Goal: Task Accomplishment & Management: Use online tool/utility

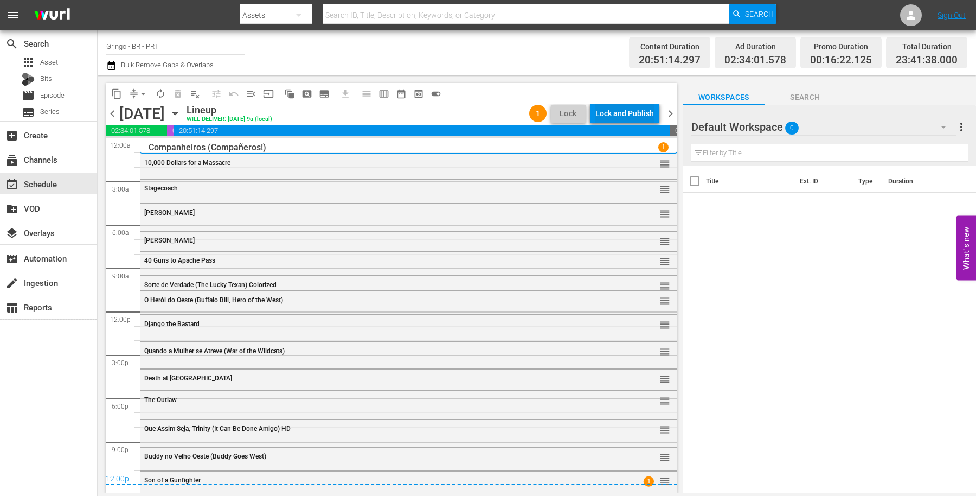
click at [627, 114] on div "Lock and Publish" at bounding box center [625, 114] width 59 height 20
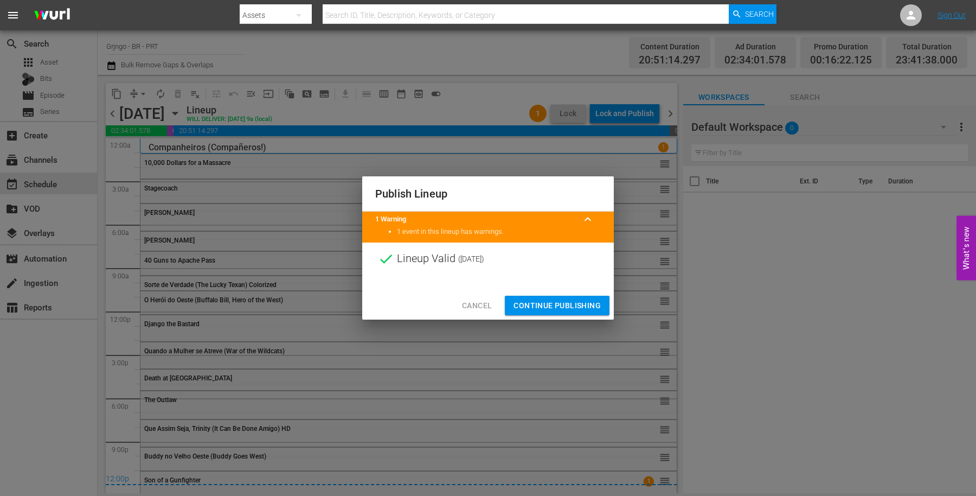
click at [531, 303] on span "Continue Publishing" at bounding box center [557, 306] width 87 height 14
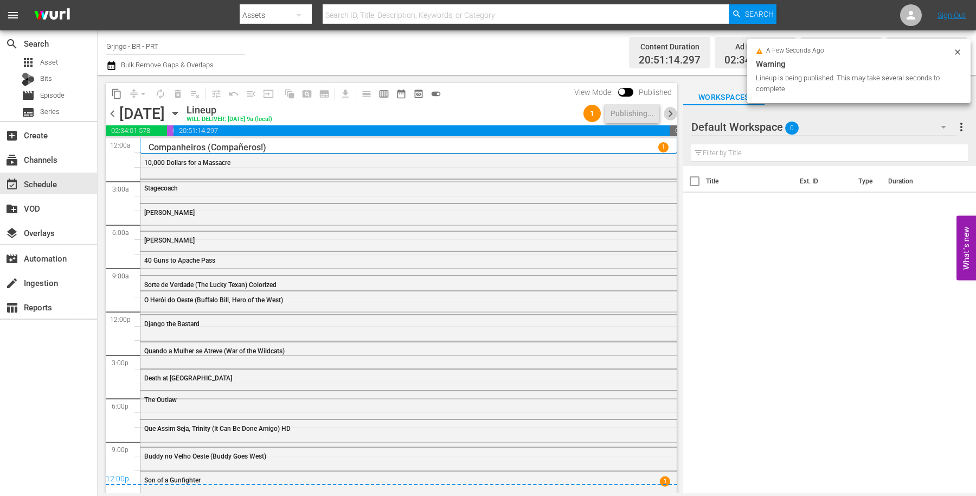
click at [673, 111] on span "chevron_right" at bounding box center [671, 114] width 14 height 14
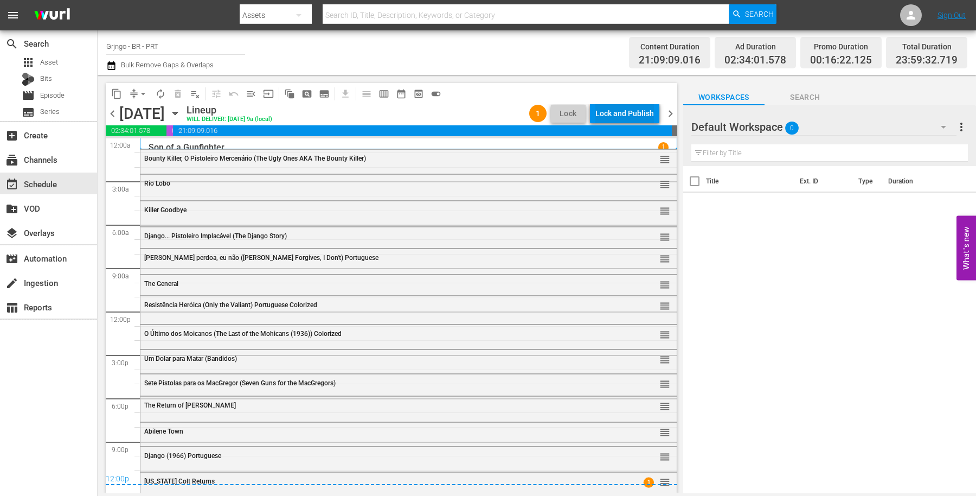
click at [618, 111] on div "Lock and Publish" at bounding box center [625, 114] width 59 height 20
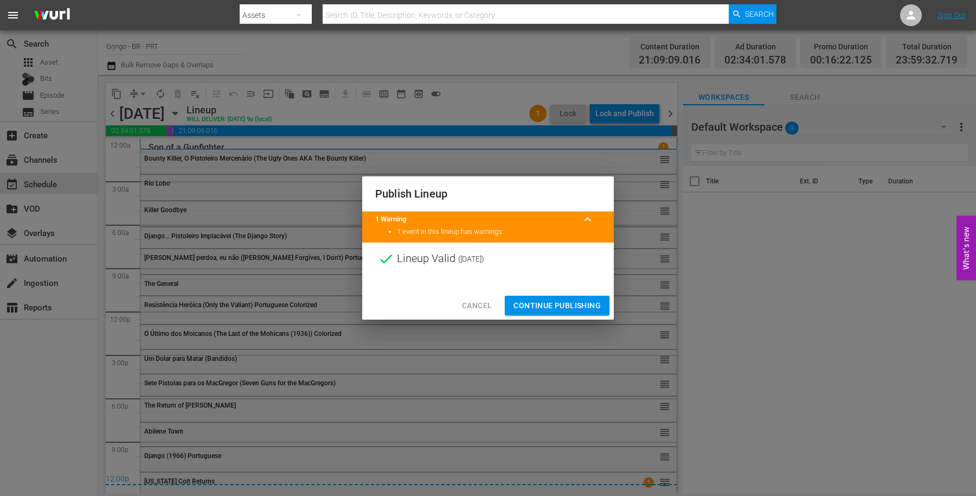
click at [549, 301] on span "Continue Publishing" at bounding box center [557, 306] width 87 height 14
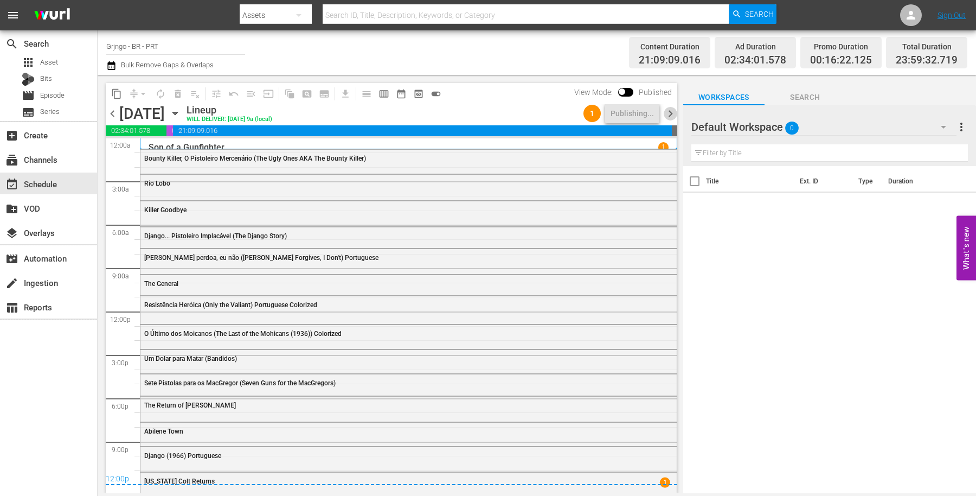
click at [672, 111] on span "chevron_right" at bounding box center [671, 114] width 14 height 14
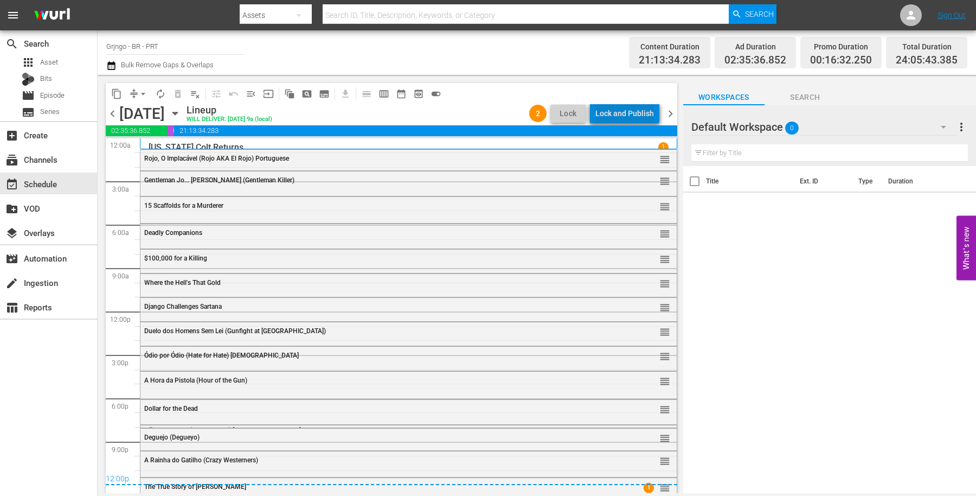
click at [636, 111] on div "Lock and Publish" at bounding box center [625, 114] width 59 height 20
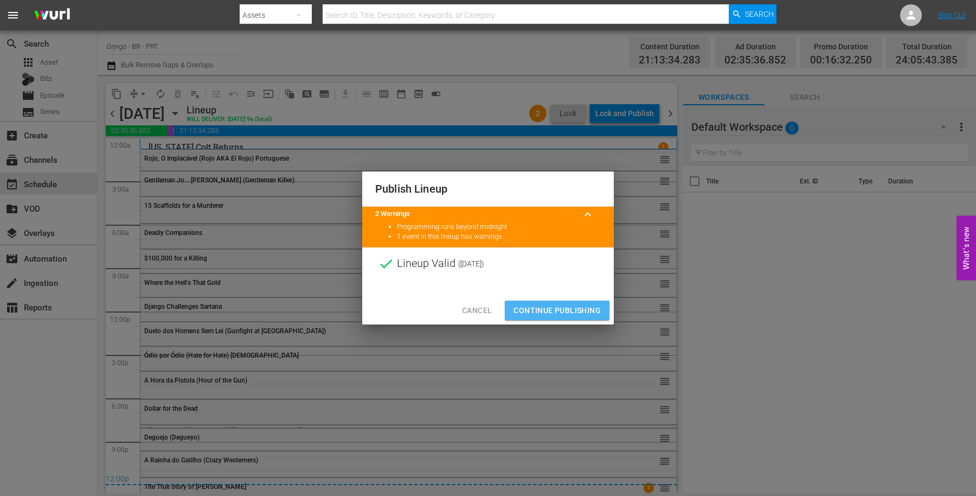
click at [564, 305] on span "Continue Publishing" at bounding box center [557, 311] width 87 height 14
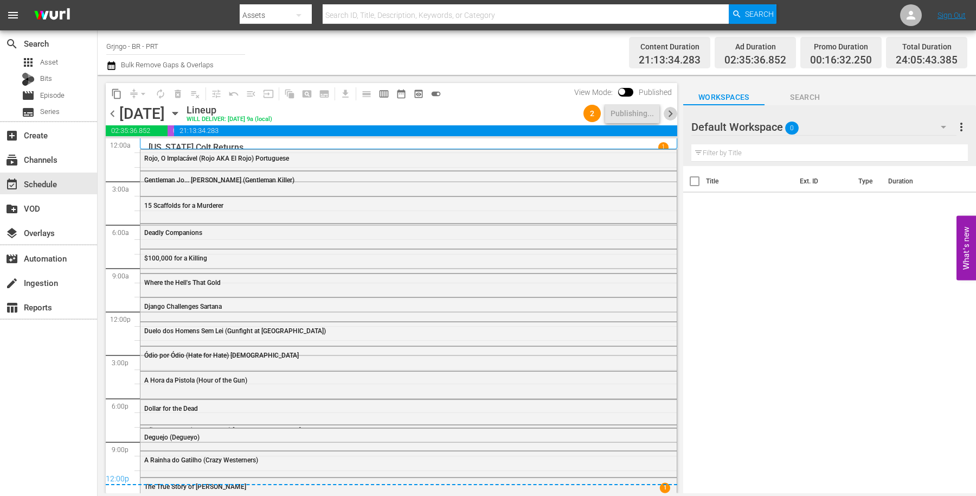
click at [670, 113] on span "chevron_right" at bounding box center [671, 114] width 14 height 14
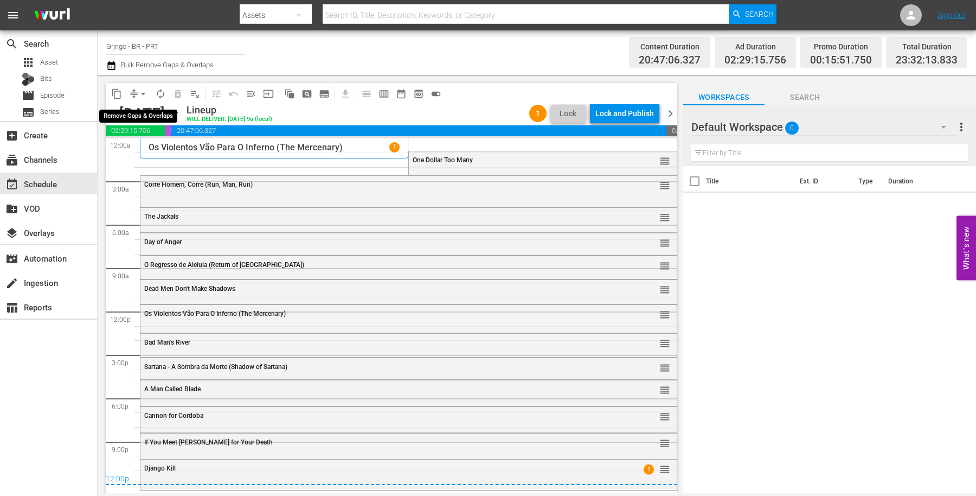
click at [144, 97] on span "arrow_drop_down" at bounding box center [143, 93] width 11 height 11
click at [160, 149] on li "Align to End of Previous Day" at bounding box center [144, 151] width 114 height 18
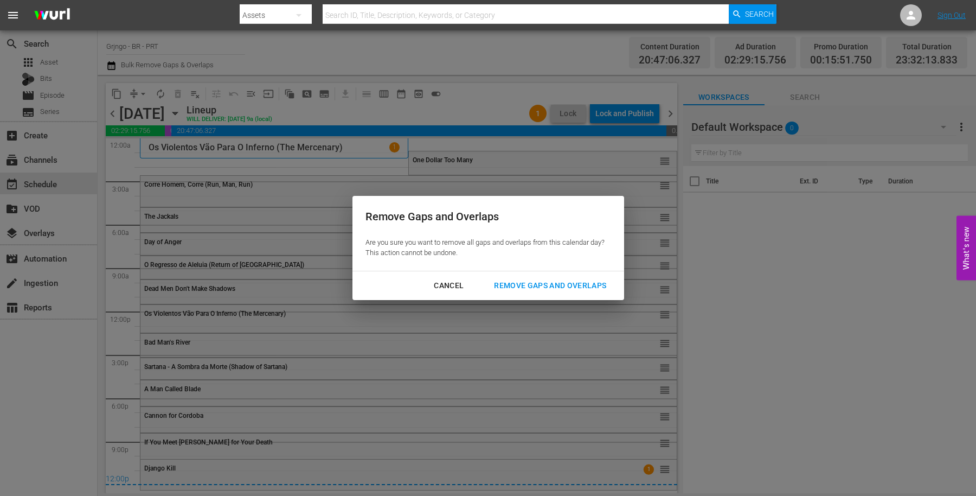
click at [531, 286] on div "Remove Gaps and Overlaps" at bounding box center [551, 286] width 130 height 14
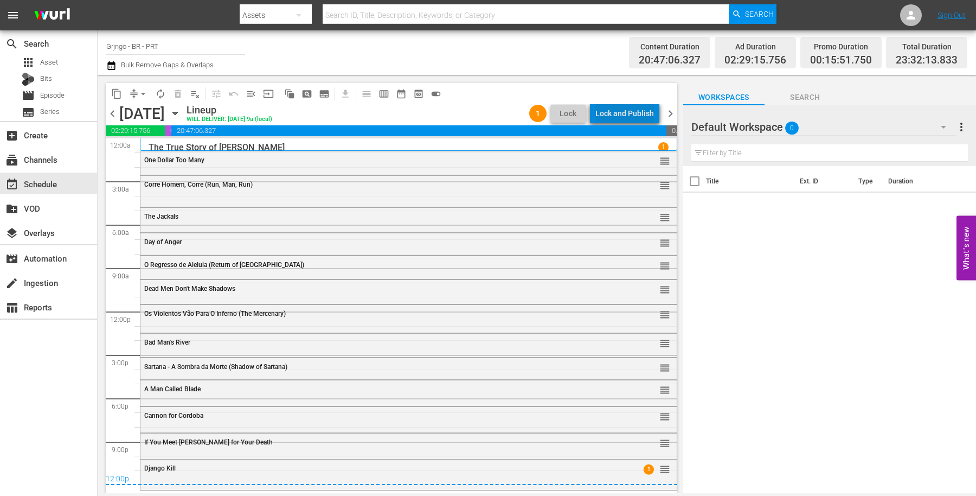
click at [636, 110] on div "Lock and Publish" at bounding box center [625, 114] width 59 height 20
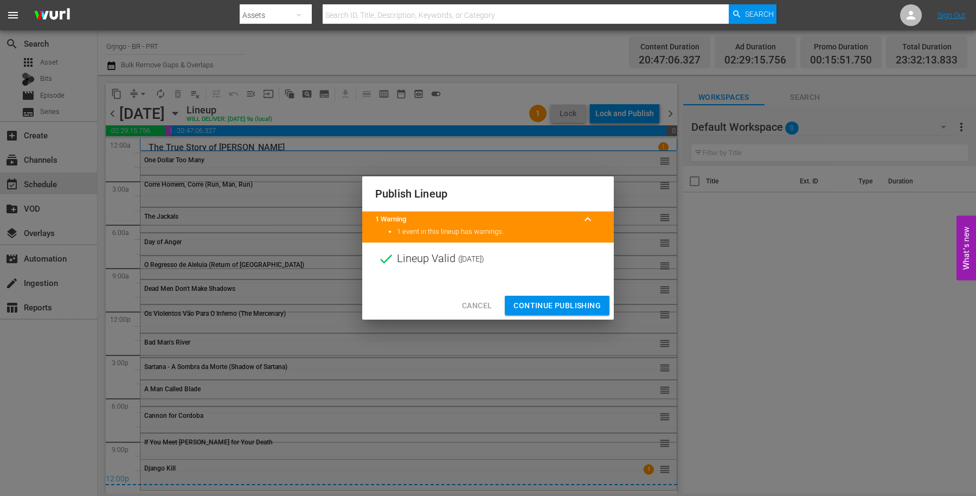
click at [578, 309] on span "Continue Publishing" at bounding box center [557, 306] width 87 height 14
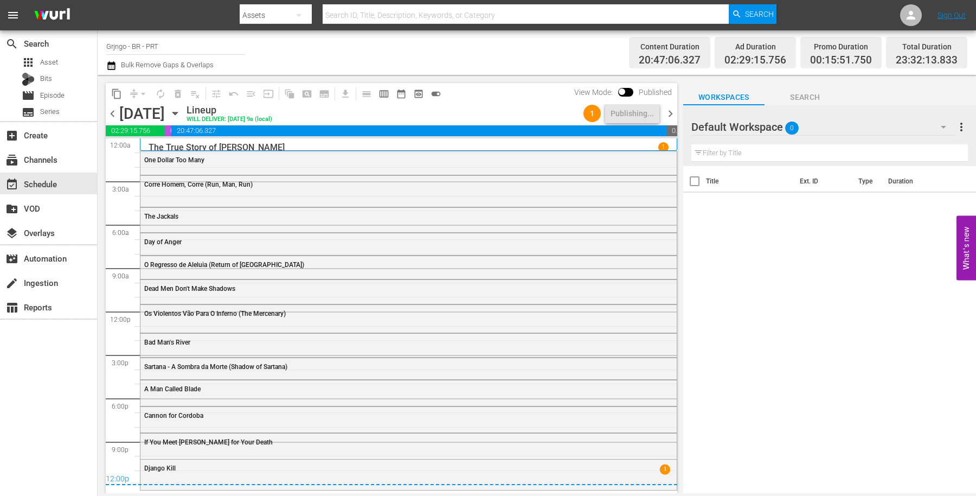
click at [674, 112] on span "chevron_right" at bounding box center [671, 114] width 14 height 14
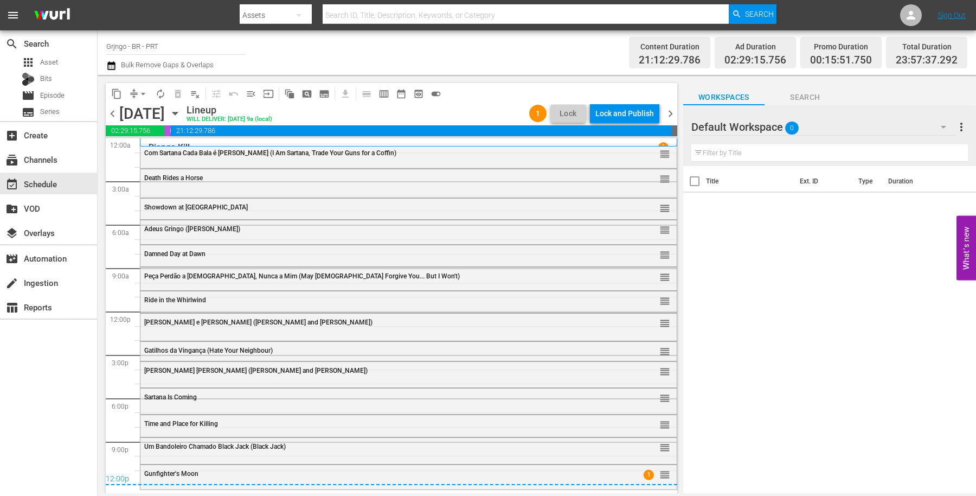
click at [620, 113] on div "Lock and Publish" at bounding box center [625, 114] width 59 height 20
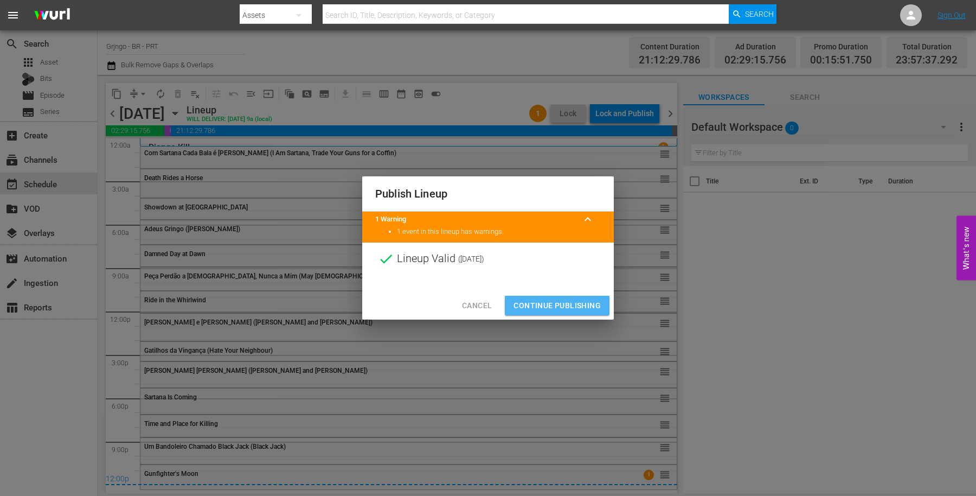
click at [558, 299] on span "Continue Publishing" at bounding box center [557, 306] width 87 height 14
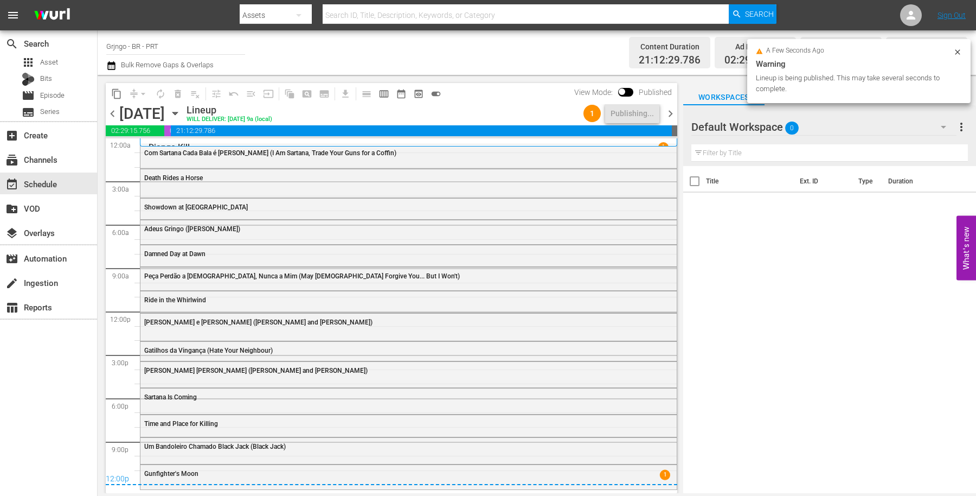
click at [669, 112] on span "chevron_right" at bounding box center [671, 114] width 14 height 14
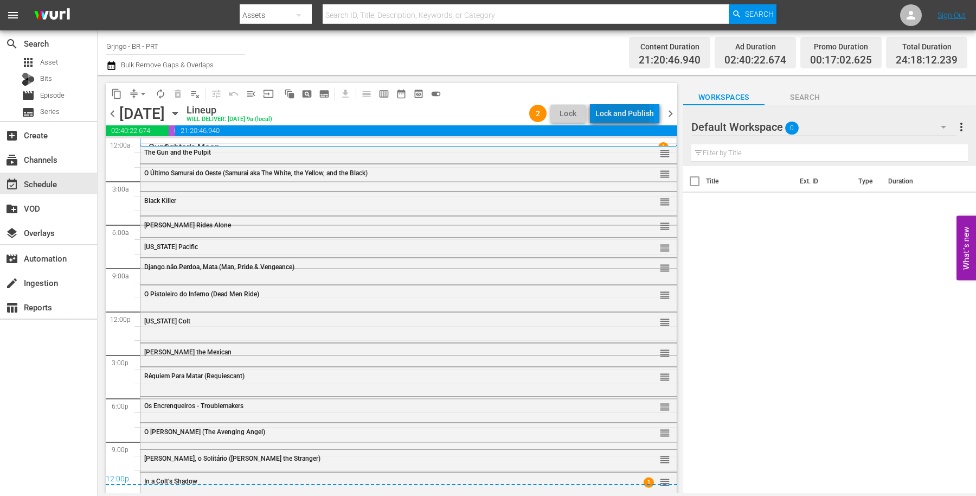
click at [618, 114] on div "Lock and Publish" at bounding box center [625, 114] width 59 height 20
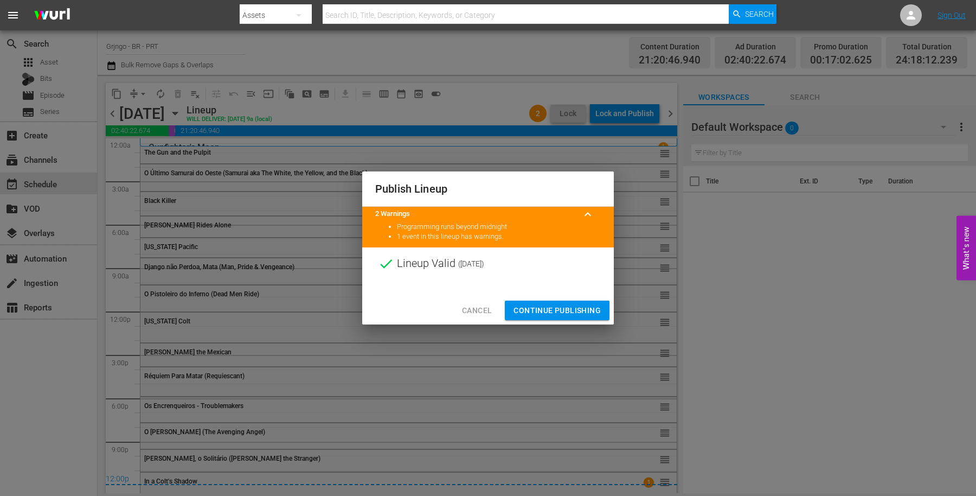
click at [559, 311] on span "Continue Publishing" at bounding box center [557, 311] width 87 height 14
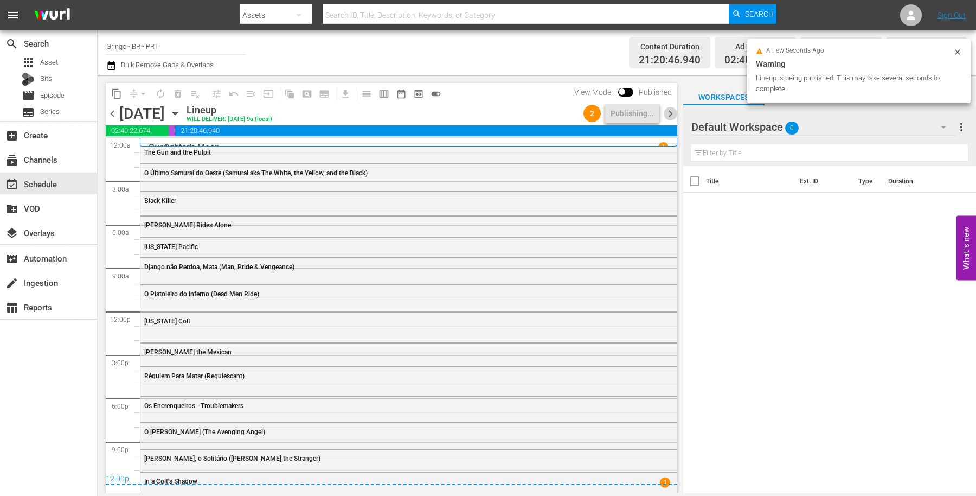
click at [668, 114] on span "chevron_right" at bounding box center [671, 114] width 14 height 14
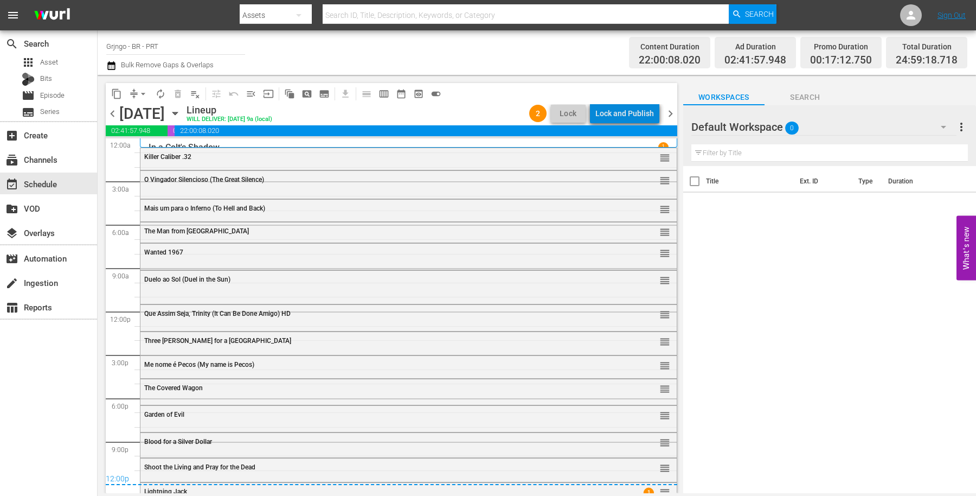
click at [630, 110] on div "Lock and Publish" at bounding box center [625, 114] width 59 height 20
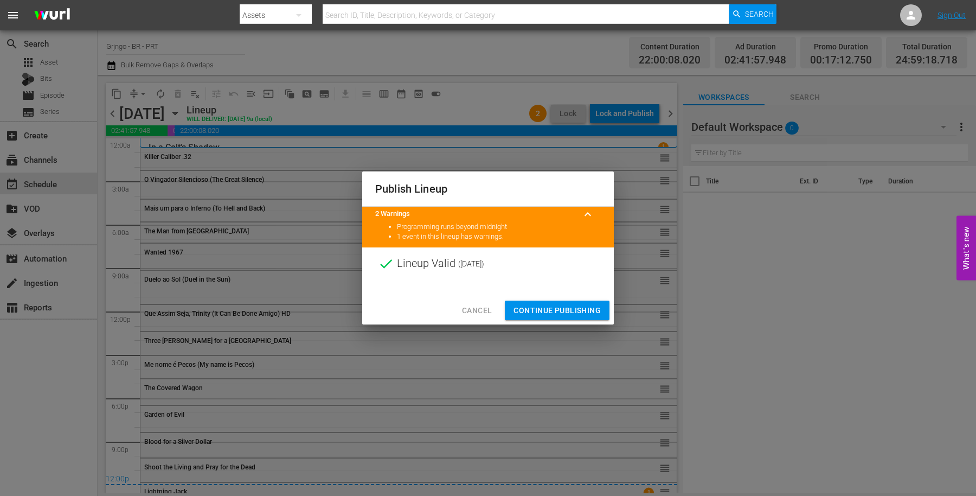
click at [579, 310] on span "Continue Publishing" at bounding box center [557, 311] width 87 height 14
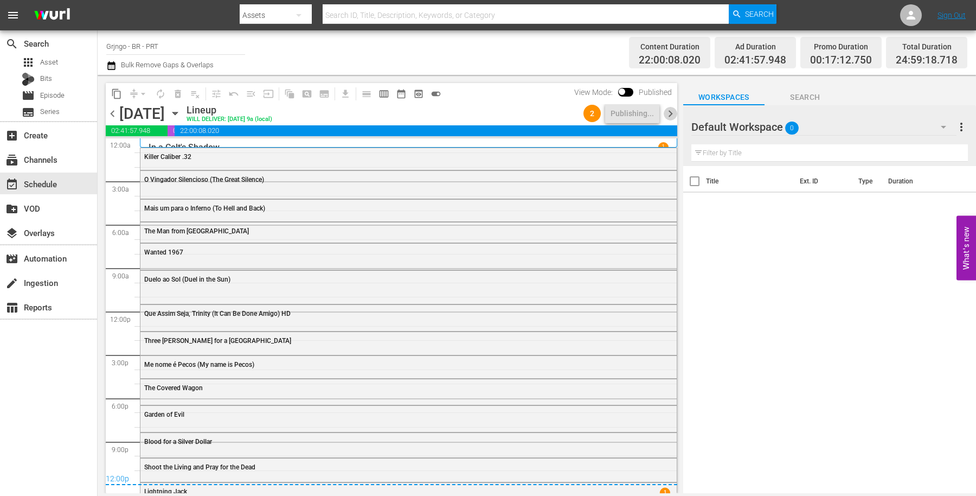
click at [668, 112] on span "chevron_right" at bounding box center [671, 114] width 14 height 14
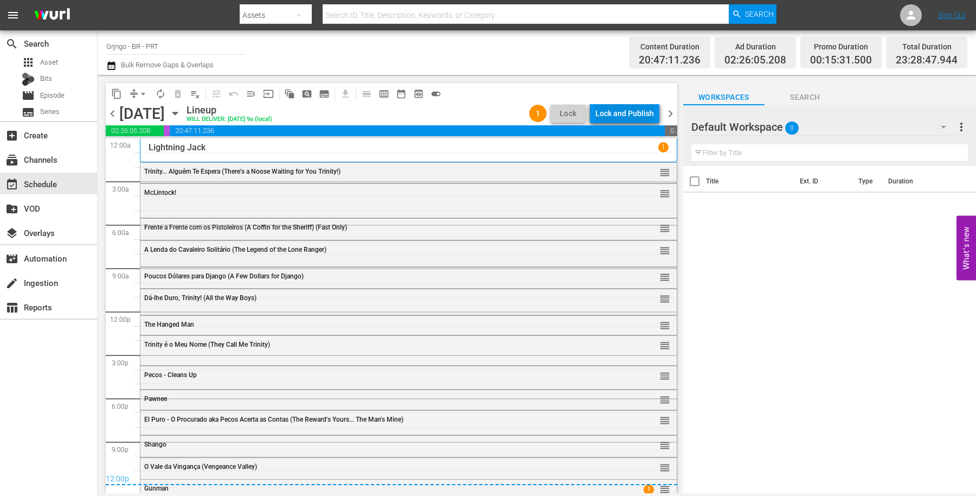
click at [634, 111] on div "Lock and Publish" at bounding box center [625, 114] width 59 height 20
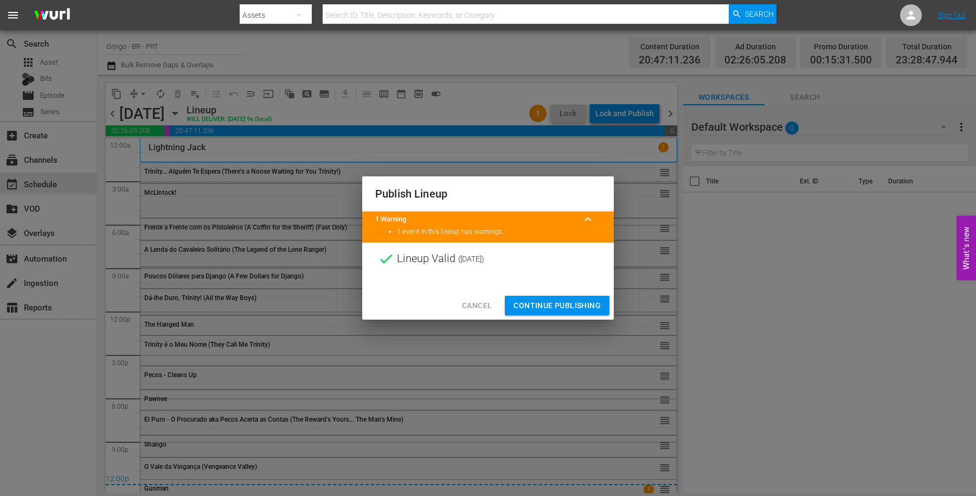
click at [571, 305] on span "Continue Publishing" at bounding box center [557, 306] width 87 height 14
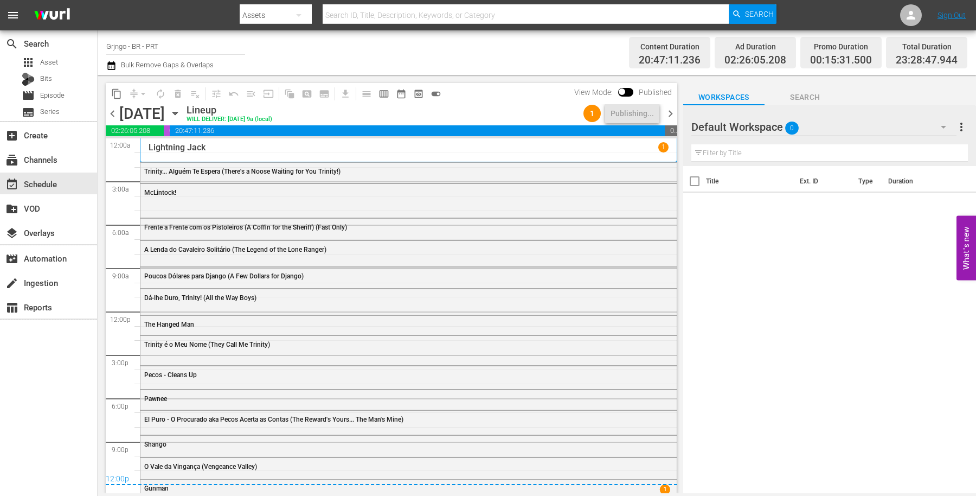
click at [673, 112] on span "chevron_right" at bounding box center [671, 114] width 14 height 14
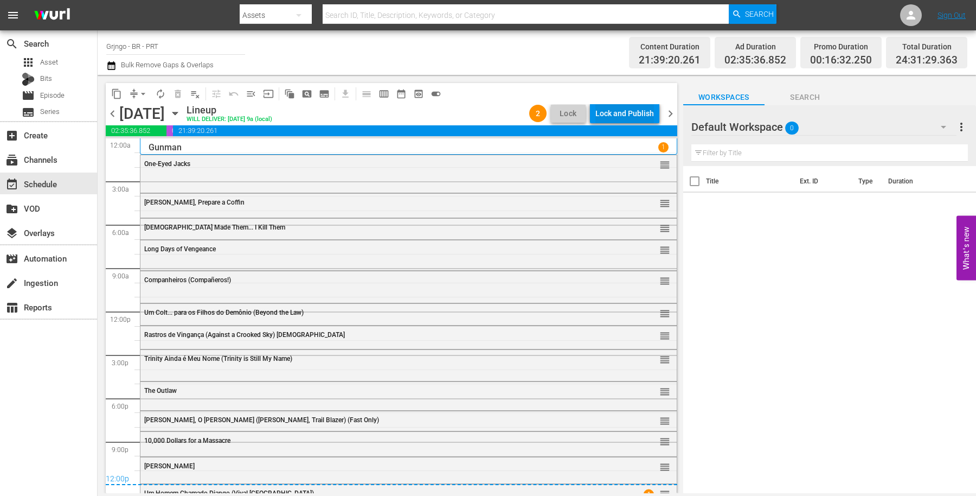
click at [638, 113] on div "Lock and Publish" at bounding box center [625, 114] width 59 height 20
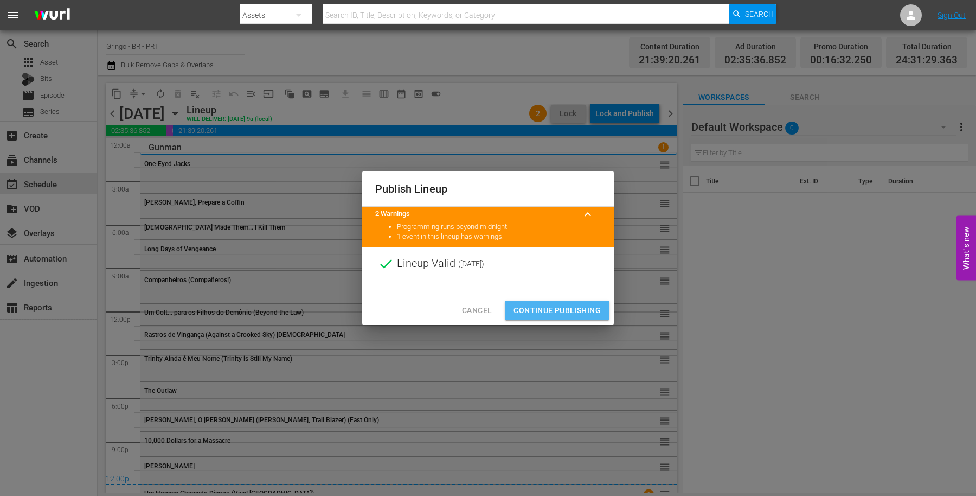
click at [572, 304] on span "Continue Publishing" at bounding box center [557, 311] width 87 height 14
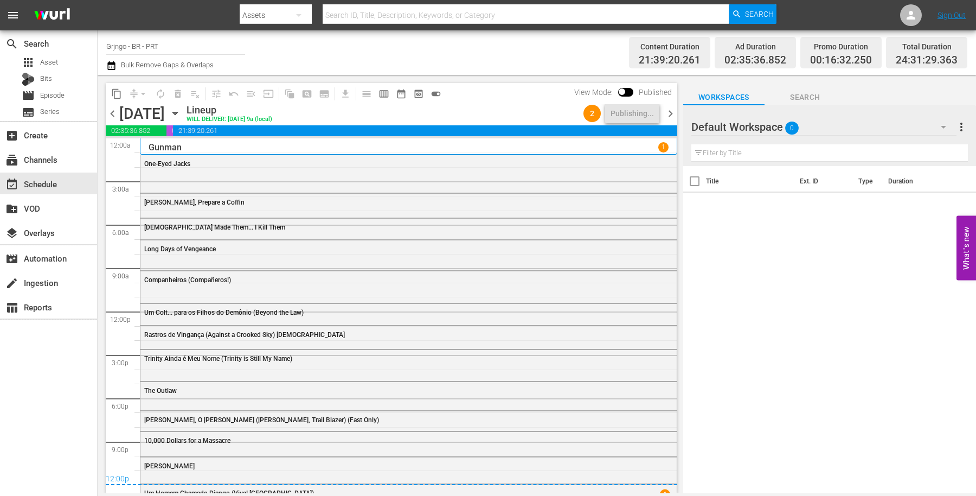
click at [670, 112] on span "chevron_right" at bounding box center [671, 114] width 14 height 14
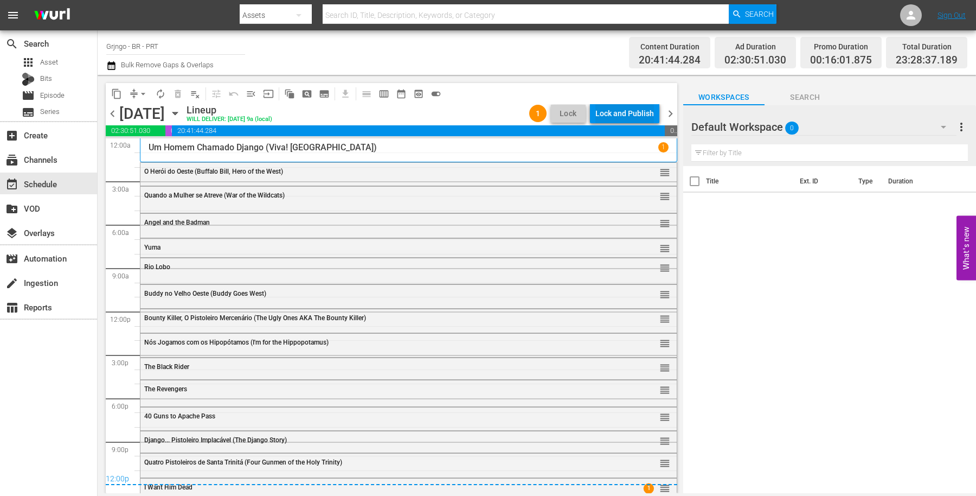
click at [647, 120] on div "Lock and Publish" at bounding box center [625, 114] width 59 height 20
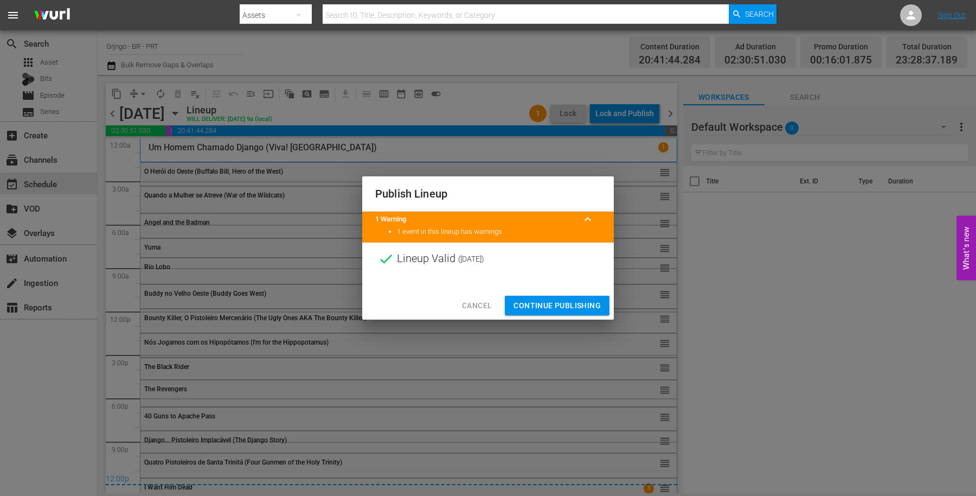
click at [566, 300] on span "Continue Publishing" at bounding box center [557, 306] width 87 height 14
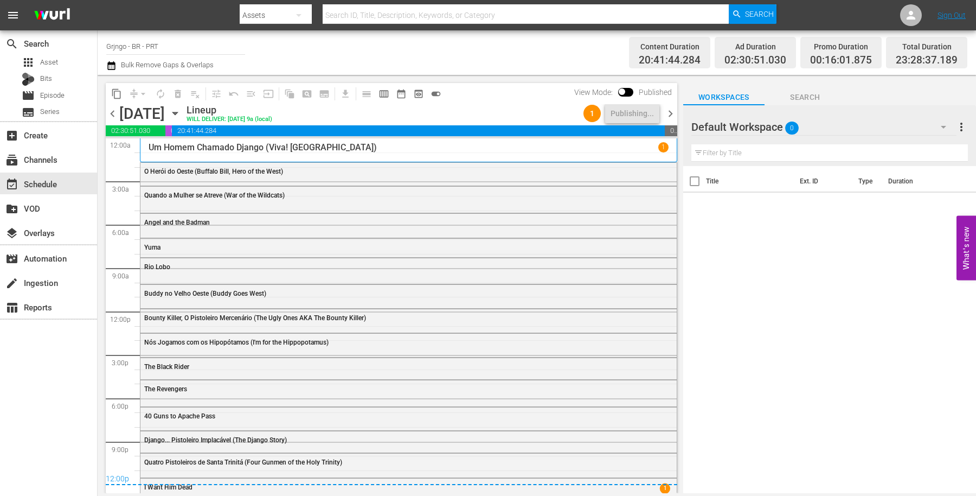
click at [670, 106] on div "chevron_left [DATE] [DATE] Lineup WILL DELIVER: [DATE] 9a (local) 1 Publishing.…" at bounding box center [392, 114] width 572 height 21
click at [671, 111] on span "chevron_right" at bounding box center [671, 114] width 14 height 14
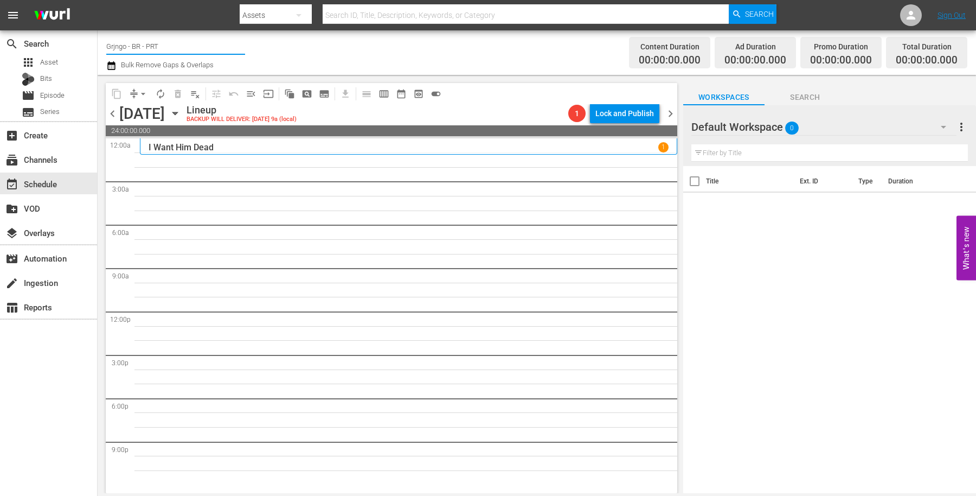
drag, startPoint x: 175, startPoint y: 46, endPoint x: 98, endPoint y: 49, distance: 77.1
click at [98, 49] on div "Channel Title Grjngo - BR - PRT Bulk Remove Gaps & Overlaps Content Duration 00…" at bounding box center [537, 52] width 879 height 44
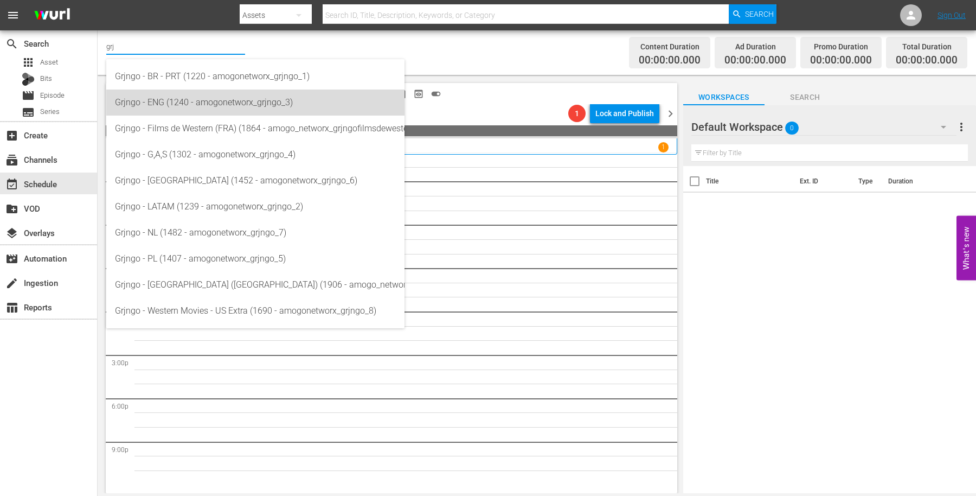
click at [151, 94] on div "Grjngo - ENG (1240 - amogonetworx_grjngo_3)" at bounding box center [255, 103] width 281 height 26
type input "Grjngo - ENG (1240 - amogonetworx_grjngo_3)"
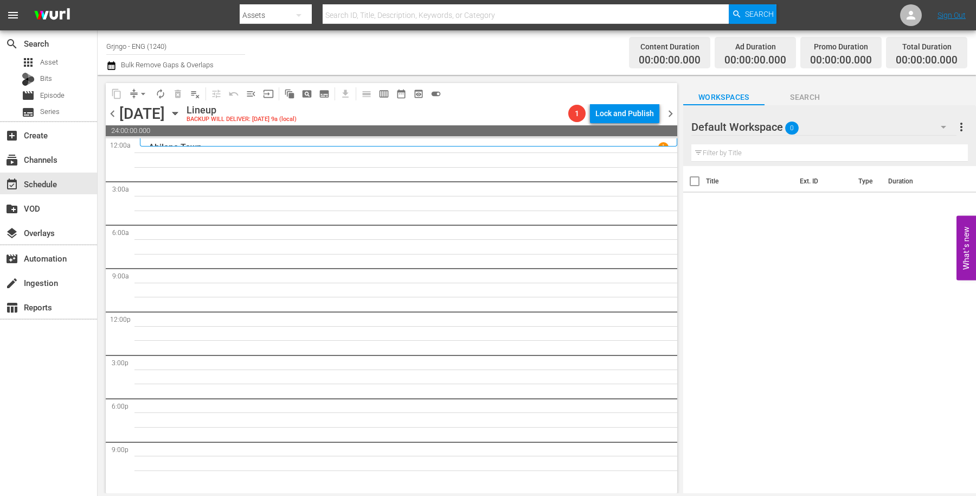
click at [108, 65] on icon "button" at bounding box center [111, 65] width 8 height 9
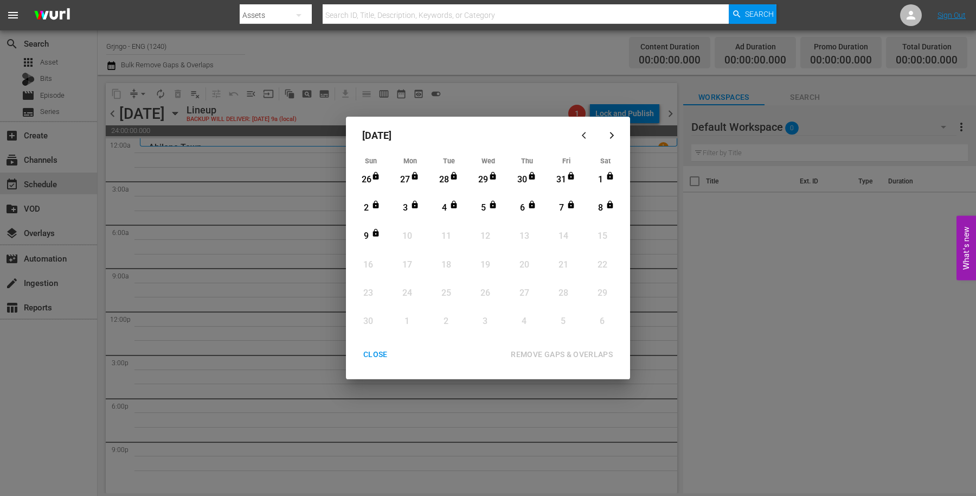
click at [374, 355] on div "CLOSE" at bounding box center [376, 355] width 42 height 14
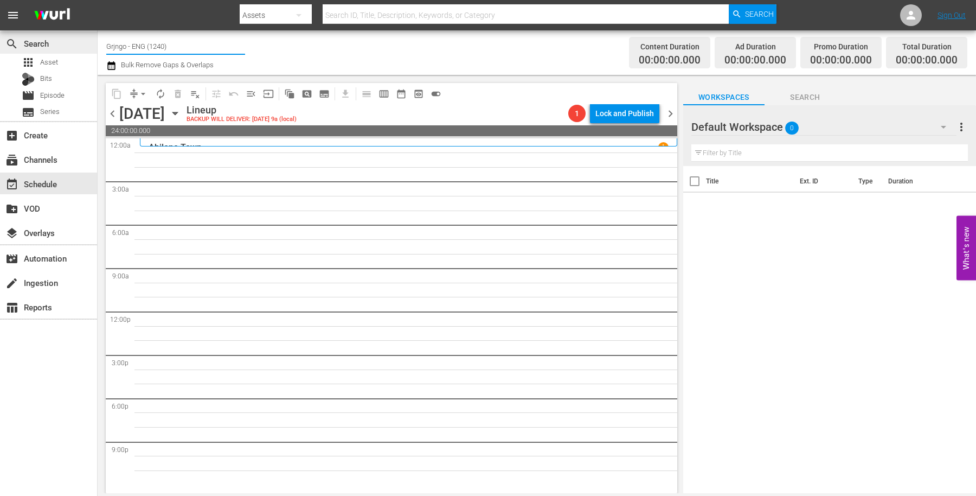
drag, startPoint x: 191, startPoint y: 46, endPoint x: 95, endPoint y: 46, distance: 96.0
click at [98, 0] on div "search Search apps Asset Bits movie Episode subtitles Series add_box Create sub…" at bounding box center [537, 0] width 879 height 0
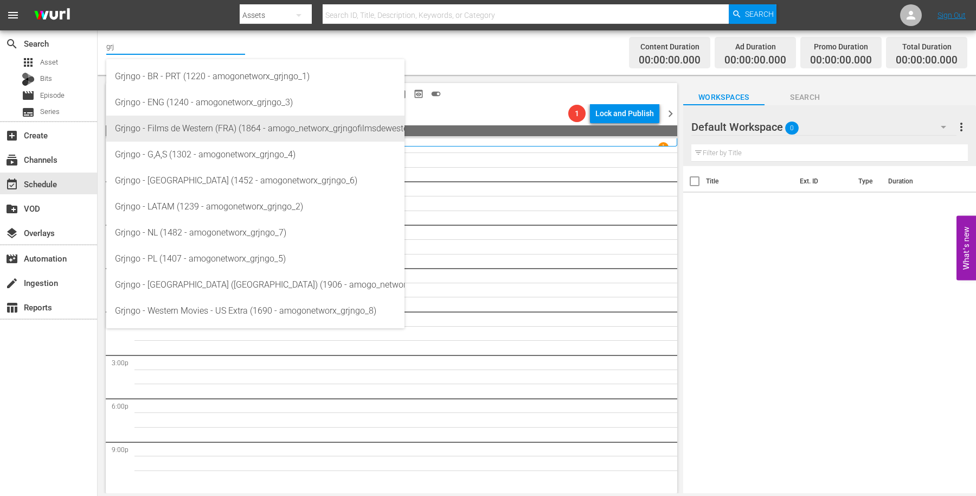
click at [184, 129] on div "Grjngo - Films de Western (FRA) (1864 - amogo_networx_grjngofilmsdewestern_1)" at bounding box center [255, 129] width 281 height 26
type input "Grjngo - Films de Western (FRA) (1864 - amogo_networx_grjngofilmsdewestern_1)"
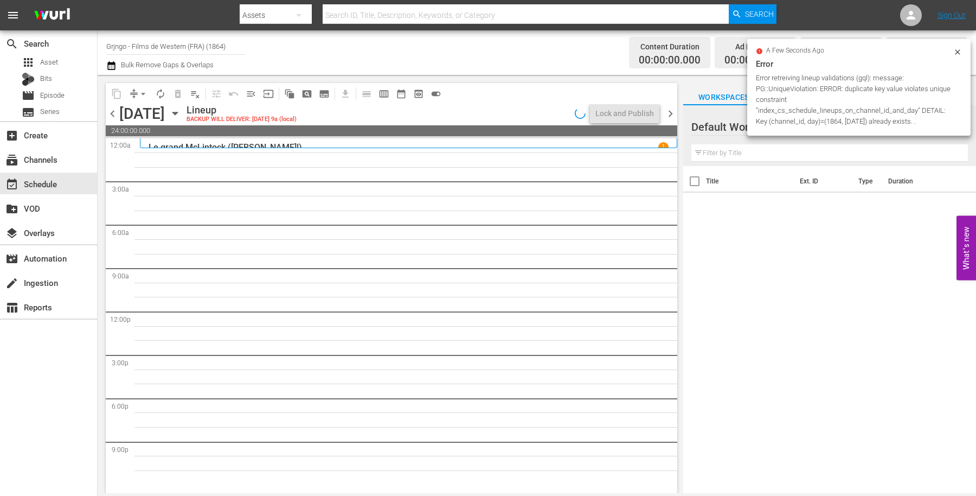
click at [109, 64] on icon "button" at bounding box center [111, 65] width 8 height 9
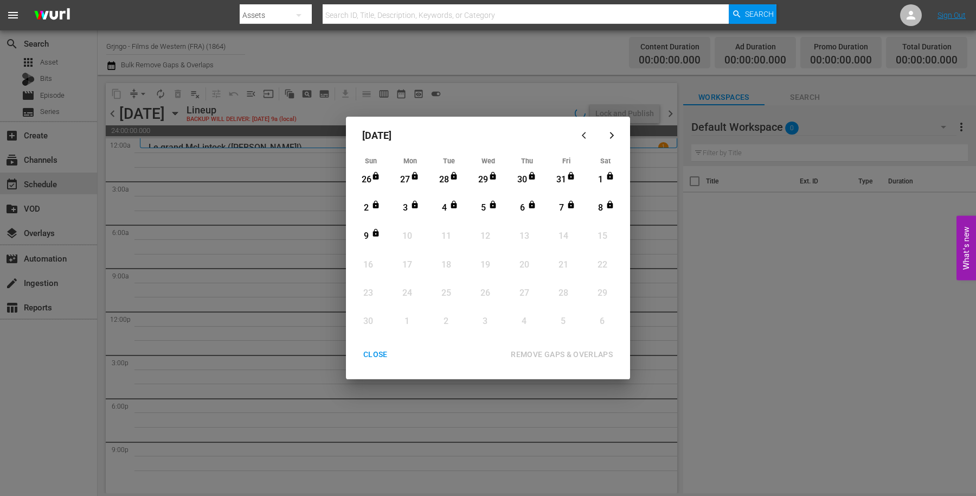
click at [272, 266] on div "[DATE] Sun Mon Tue Wed Thu Fri Sat 26 View Lineup 27 View Lineup 28 View Lineup…" at bounding box center [488, 248] width 976 height 496
click at [233, 53] on div "[DATE] Sun Mon Tue Wed Thu Fri Sat 26 View Lineup 27 View Lineup 28 View Lineup…" at bounding box center [488, 248] width 976 height 496
click at [375, 356] on div "CLOSE" at bounding box center [376, 355] width 42 height 14
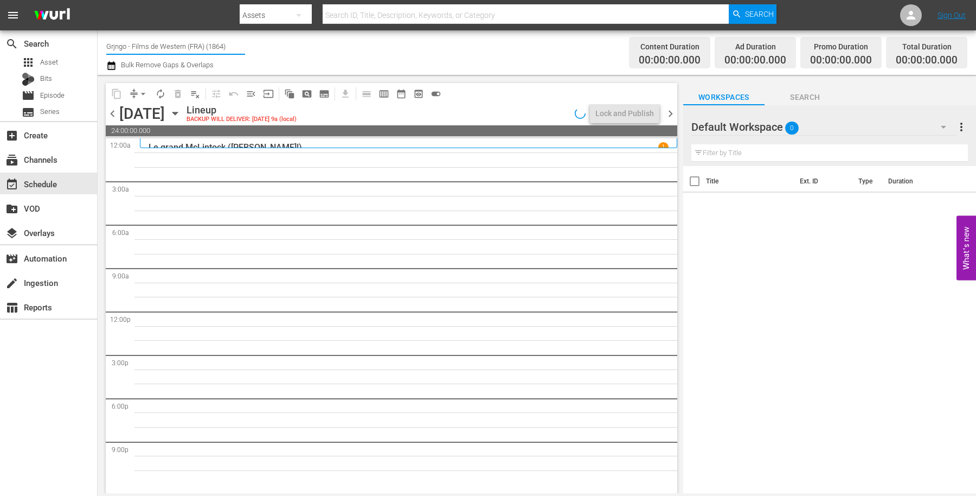
drag, startPoint x: 231, startPoint y: 42, endPoint x: 100, endPoint y: 41, distance: 130.7
click at [100, 41] on div "Channel Title Grjngo - Films de Western (FRA) (1864) Bulk Remove Gaps & Overlap…" at bounding box center [537, 52] width 879 height 44
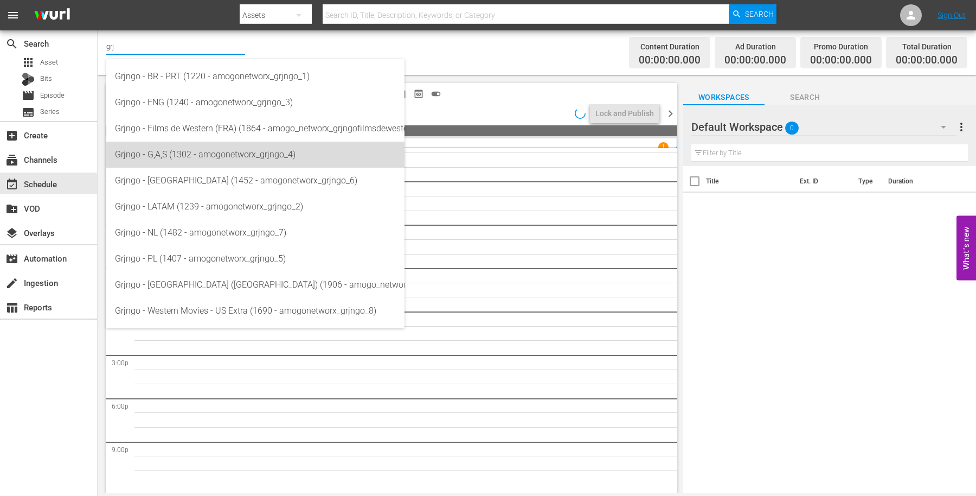
click at [207, 153] on div "Grjngo - G,A,S (1302 - amogonetworx_grjngo_4)" at bounding box center [255, 155] width 281 height 26
type input "Grjngo - G,A,S (1302 - amogonetworx_grjngo_4)"
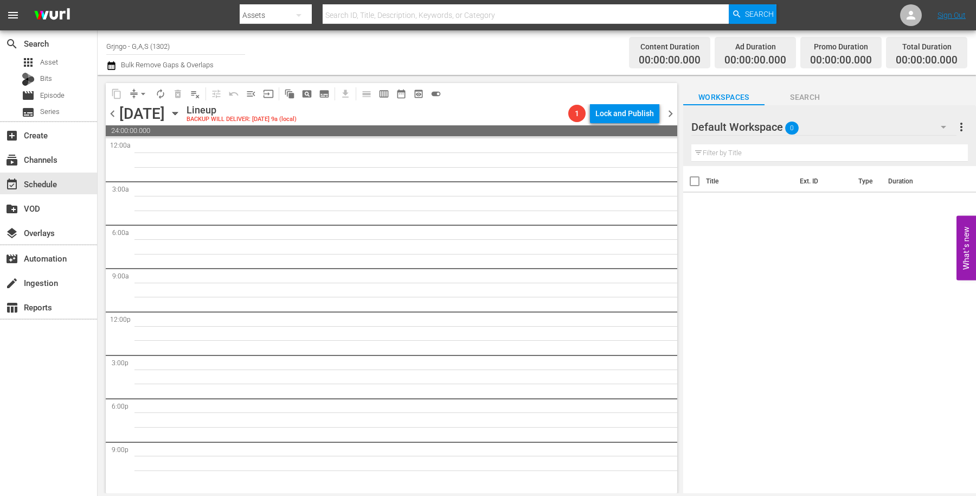
click at [116, 66] on icon "button" at bounding box center [111, 65] width 10 height 13
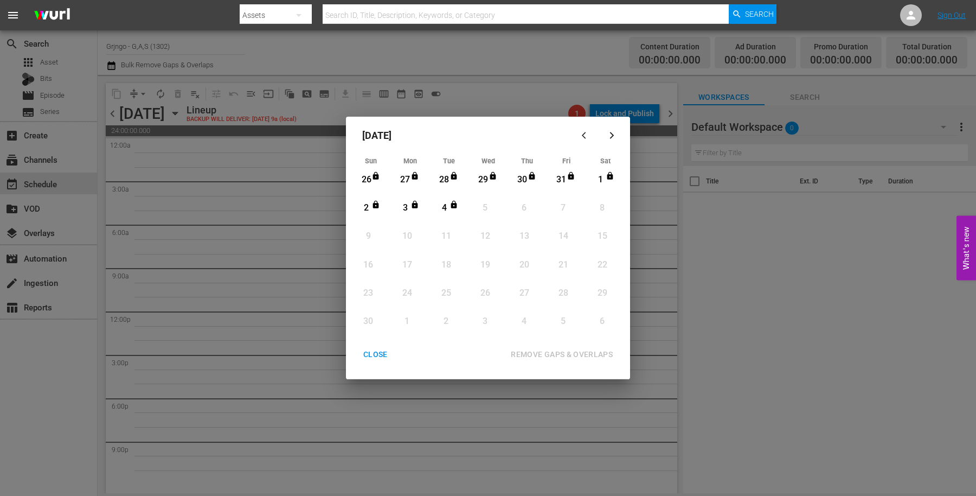
click at [380, 349] on div "CLOSE" at bounding box center [376, 355] width 42 height 14
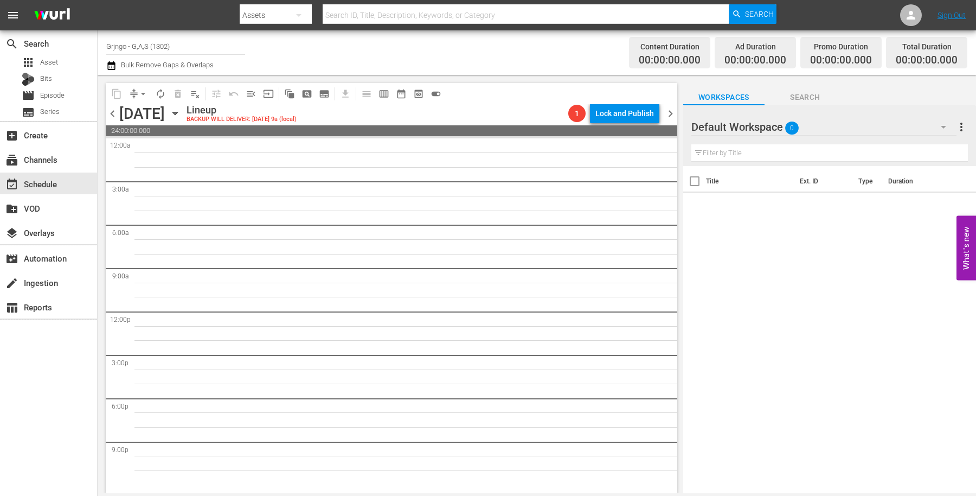
click at [177, 113] on icon "button" at bounding box center [175, 113] width 5 height 3
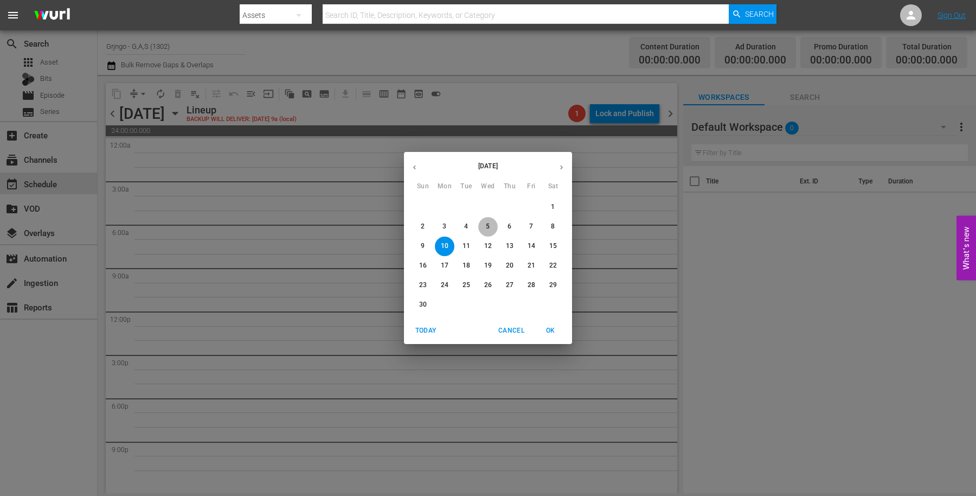
click at [491, 226] on span "5" at bounding box center [488, 226] width 20 height 9
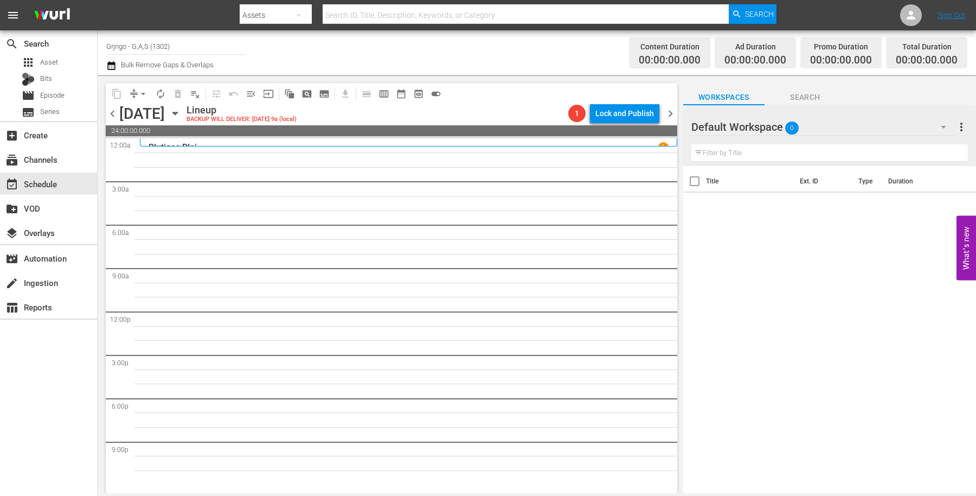
click at [948, 127] on icon "button" at bounding box center [943, 126] width 13 height 13
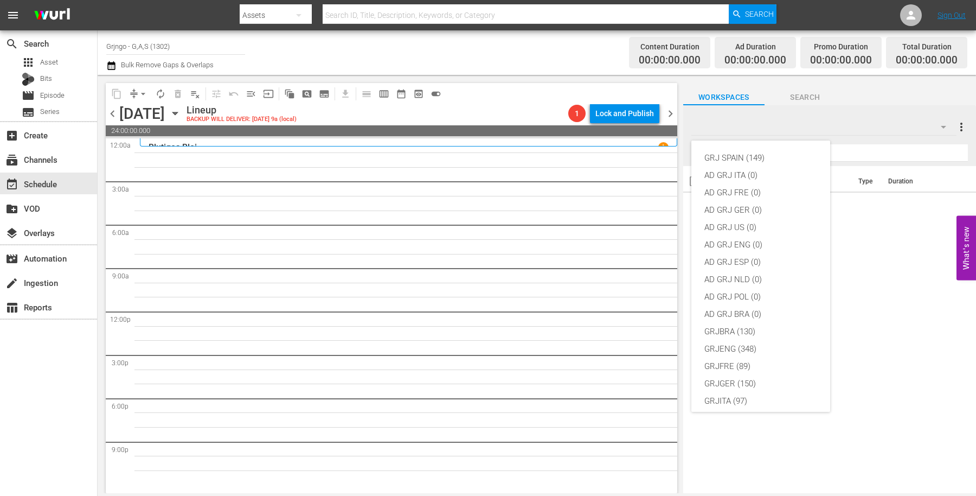
scroll to position [93, 0]
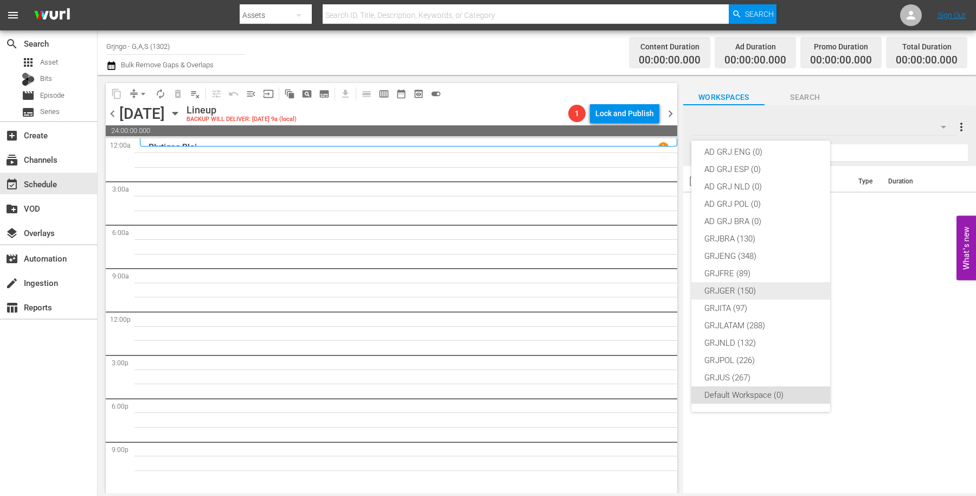
click at [746, 289] on div "GRJGER (150)" at bounding box center [761, 290] width 113 height 17
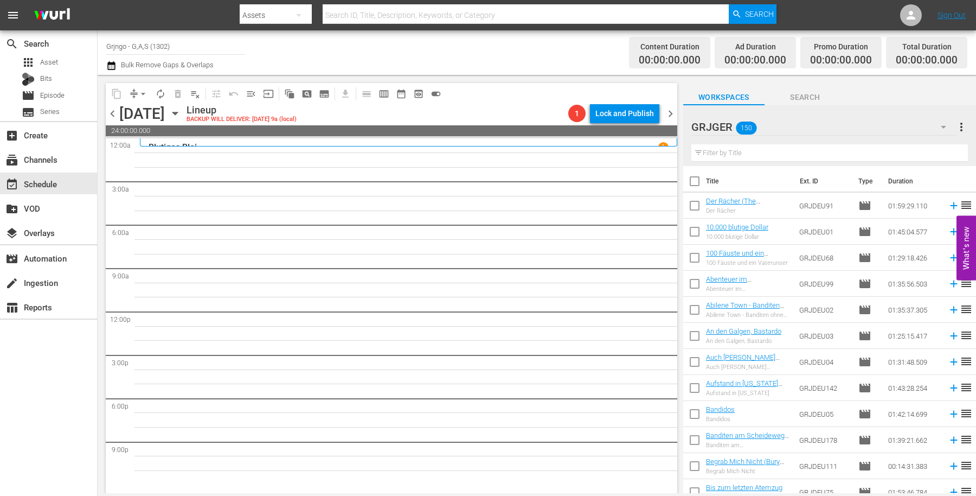
click at [749, 154] on input "text" at bounding box center [830, 152] width 277 height 17
paste input "[PERSON_NAME]: Flucht aus dem [GEOGRAPHIC_DATA] - EP05"
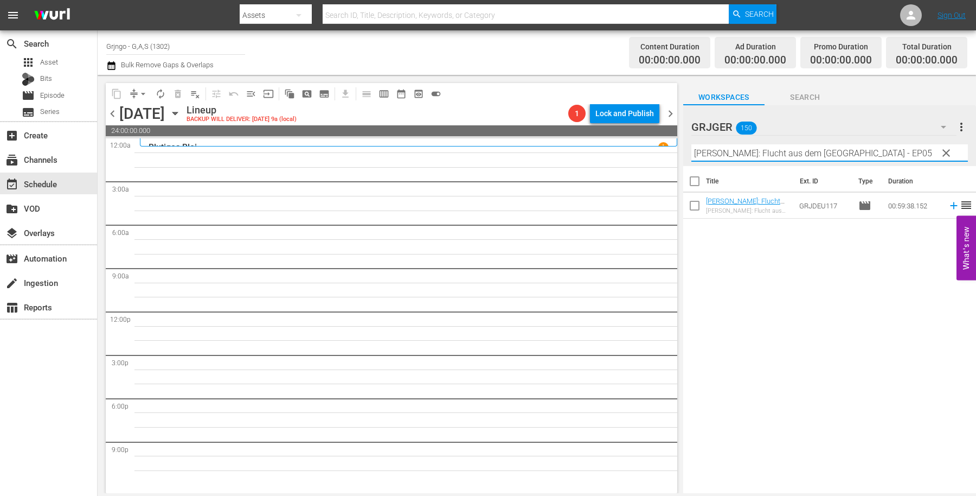
type input "[PERSON_NAME]: Flucht aus dem [GEOGRAPHIC_DATA] - EP05"
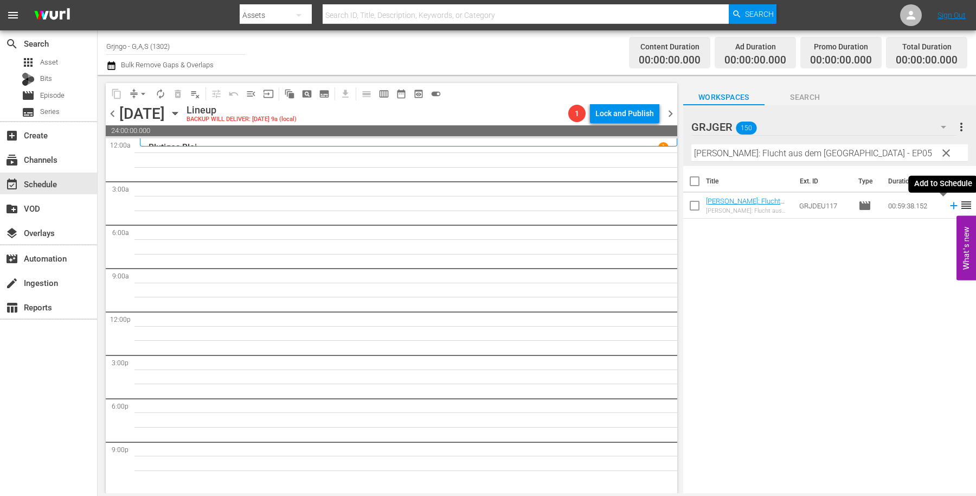
click at [950, 205] on icon at bounding box center [953, 205] width 7 height 7
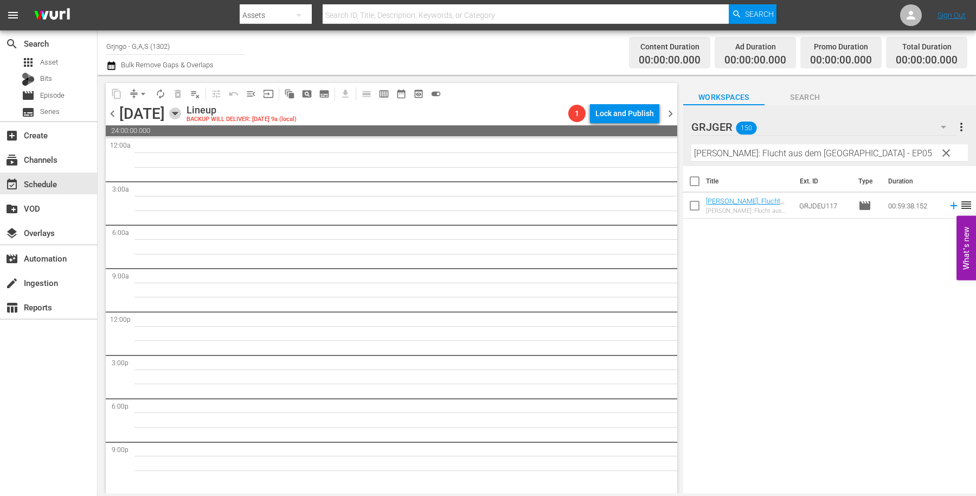
click at [177, 112] on icon "button" at bounding box center [175, 113] width 5 height 3
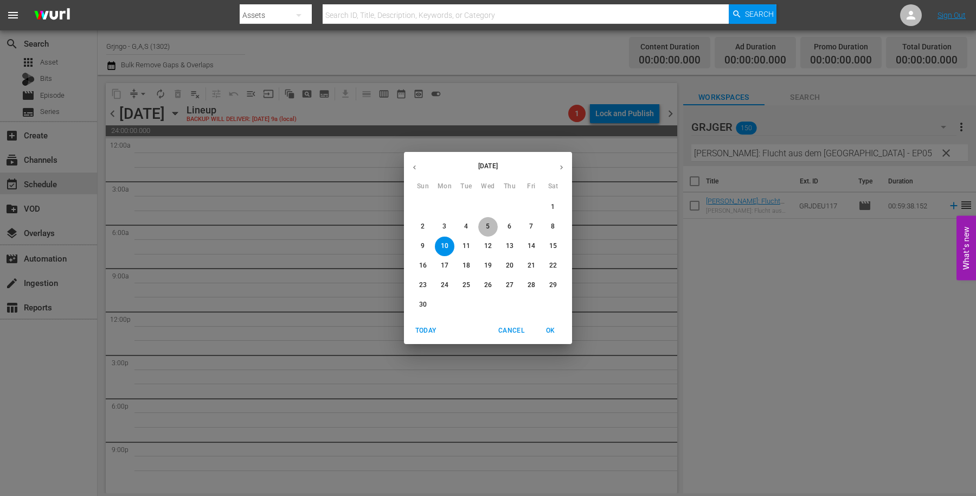
click at [489, 226] on p "5" at bounding box center [488, 226] width 4 height 9
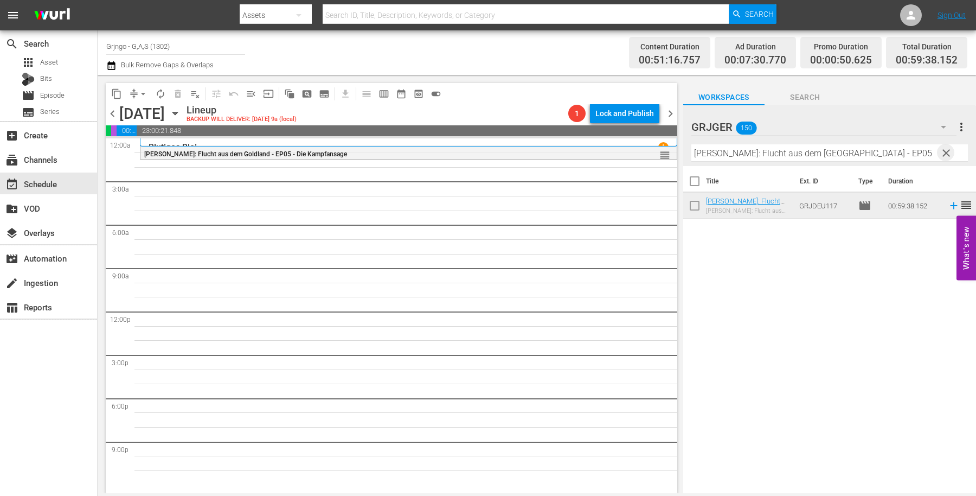
click at [947, 147] on span "clear" at bounding box center [946, 152] width 13 height 13
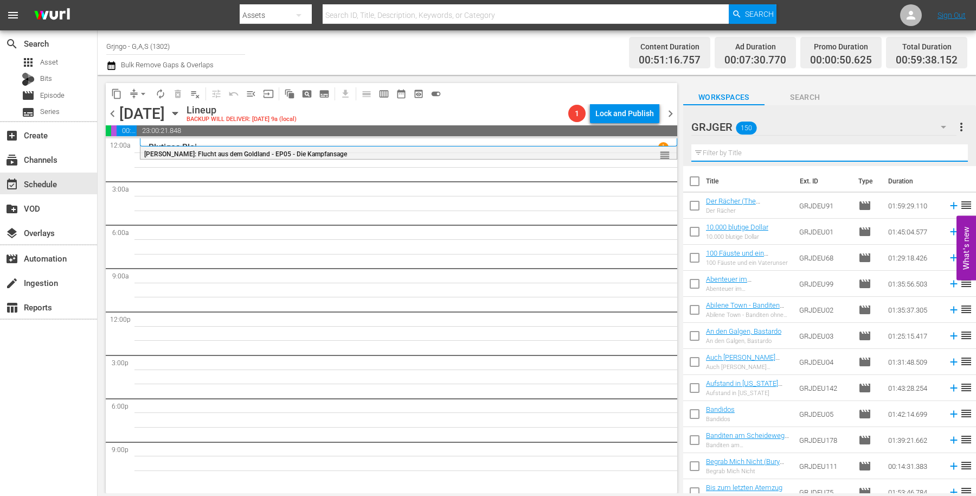
click at [717, 152] on input "text" at bounding box center [830, 152] width 277 height 17
paste input "Reiter der Vergeltung"
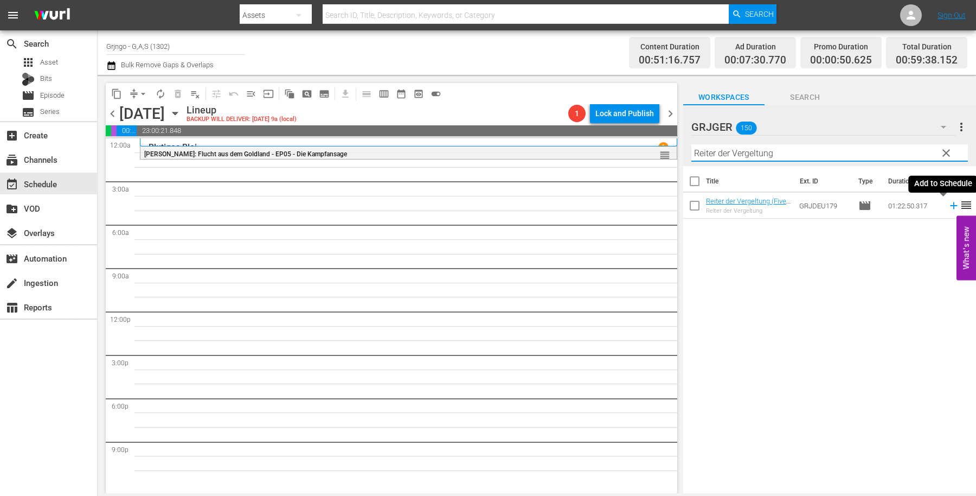
type input "Reiter der Vergeltung"
click at [948, 203] on icon at bounding box center [954, 206] width 12 height 12
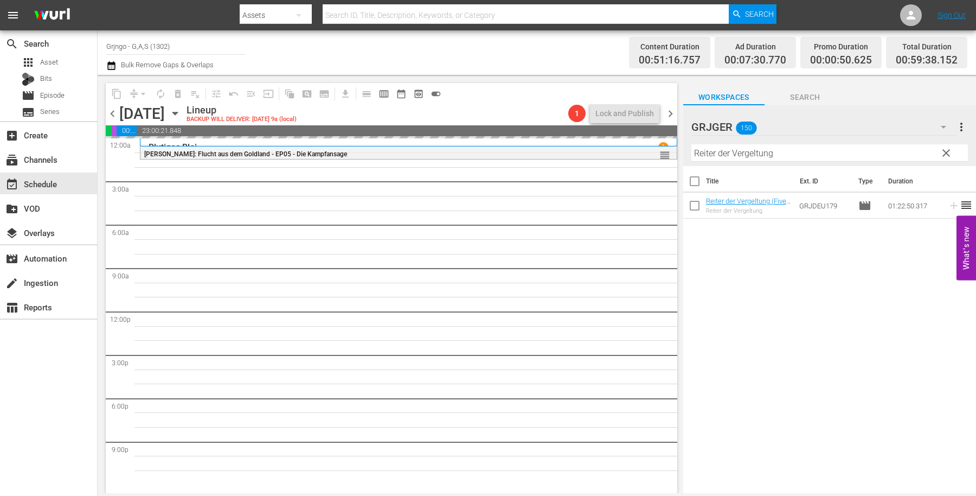
click at [672, 109] on span "chevron_right" at bounding box center [671, 114] width 14 height 14
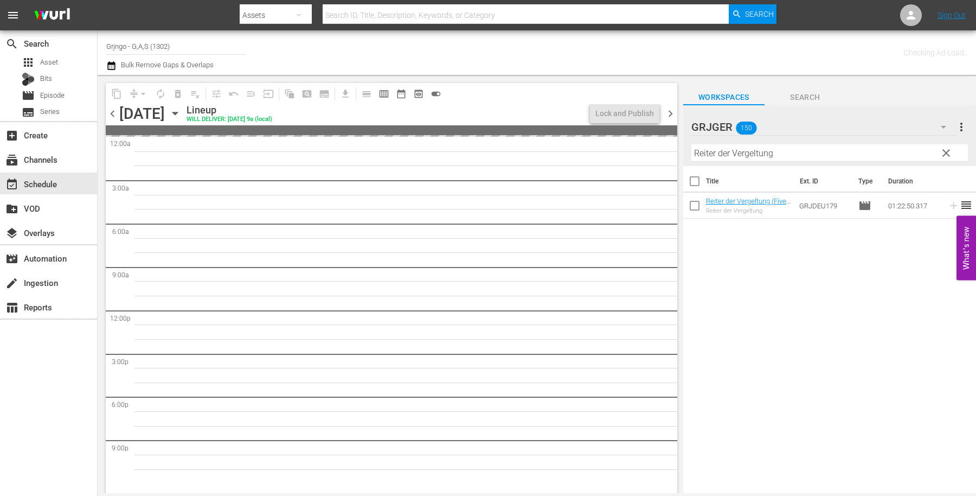
click at [113, 114] on span "chevron_left" at bounding box center [113, 114] width 14 height 14
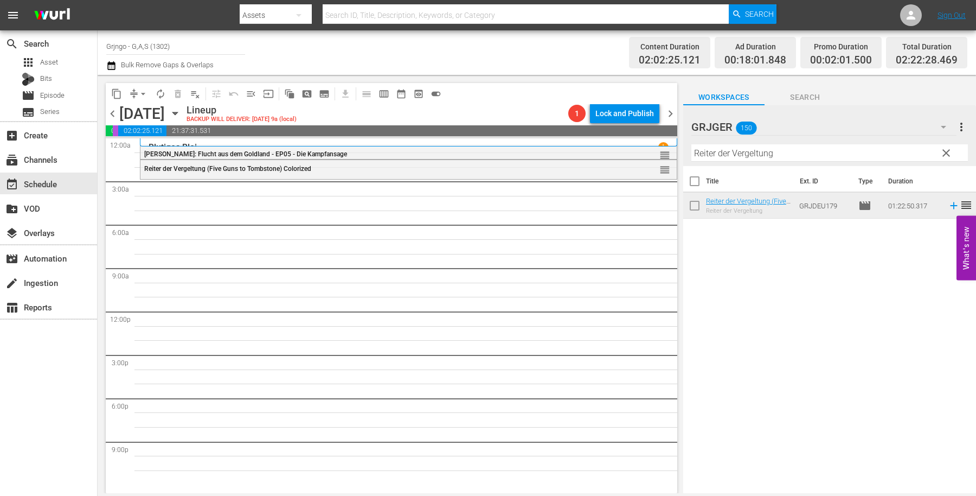
drag, startPoint x: 950, startPoint y: 154, endPoint x: 730, endPoint y: 169, distance: 220.8
click at [950, 154] on span "clear" at bounding box center [946, 152] width 13 height 13
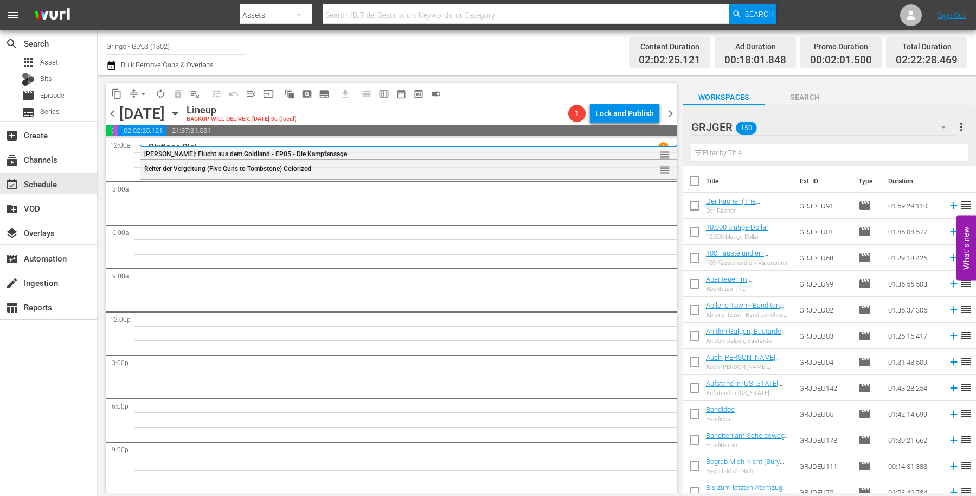
click at [713, 151] on input "text" at bounding box center [830, 152] width 277 height 17
paste input "[DEMOGRAPHIC_DATA], Gold und Gin"
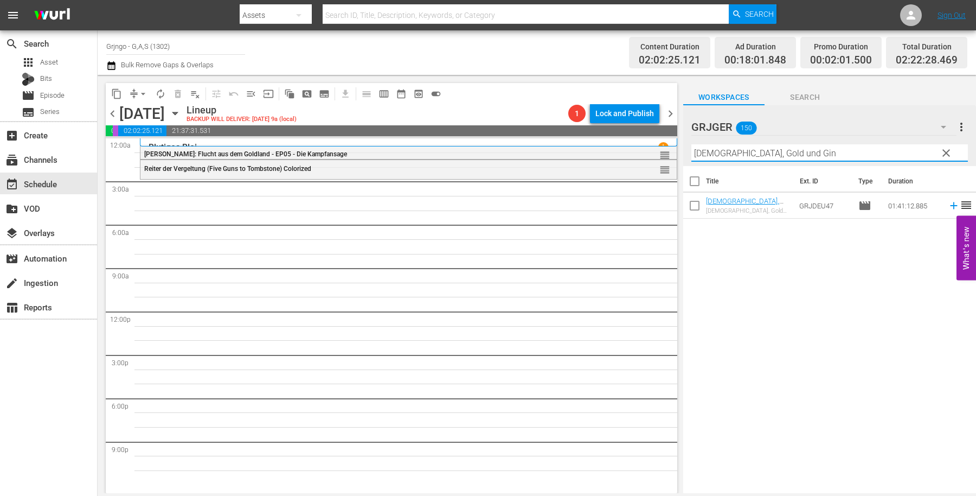
type input "[DEMOGRAPHIC_DATA], Gold und Gin"
click at [948, 203] on icon at bounding box center [954, 206] width 12 height 12
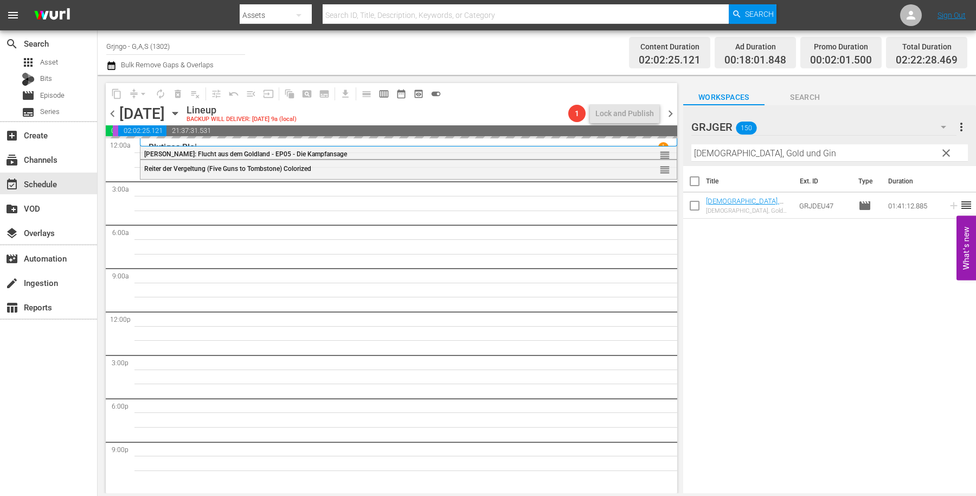
drag, startPoint x: 670, startPoint y: 116, endPoint x: 578, endPoint y: 107, distance: 92.6
click at [670, 116] on span "chevron_right" at bounding box center [671, 114] width 14 height 14
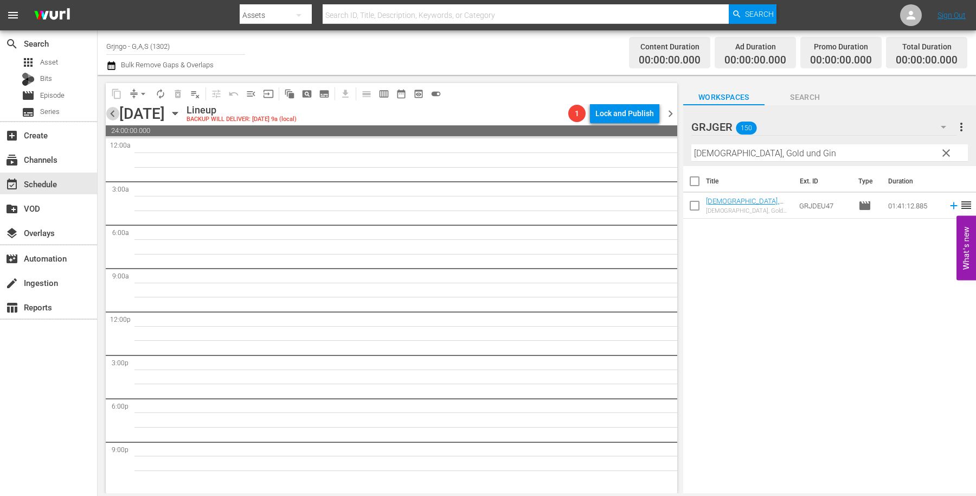
click at [114, 111] on span "chevron_left" at bounding box center [113, 114] width 14 height 14
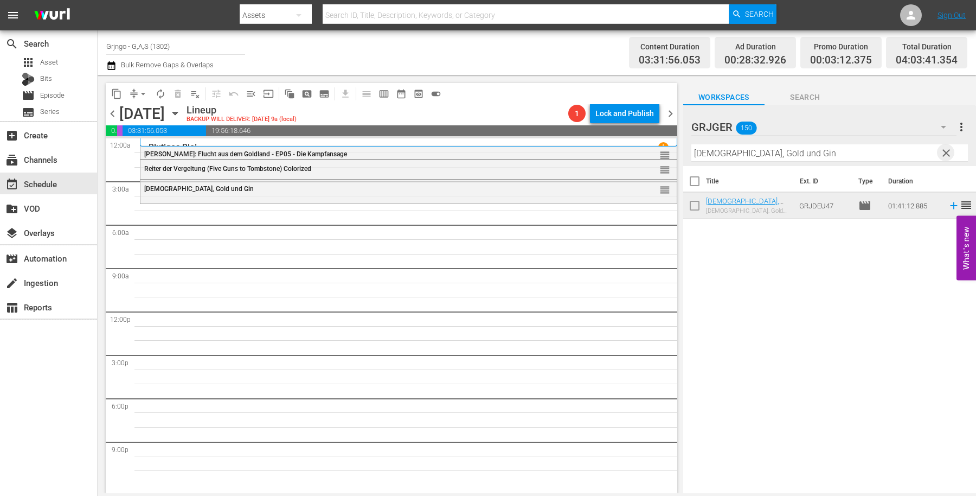
drag, startPoint x: 951, startPoint y: 147, endPoint x: 720, endPoint y: 156, distance: 231.3
click at [951, 148] on span "clear" at bounding box center [946, 152] width 13 height 13
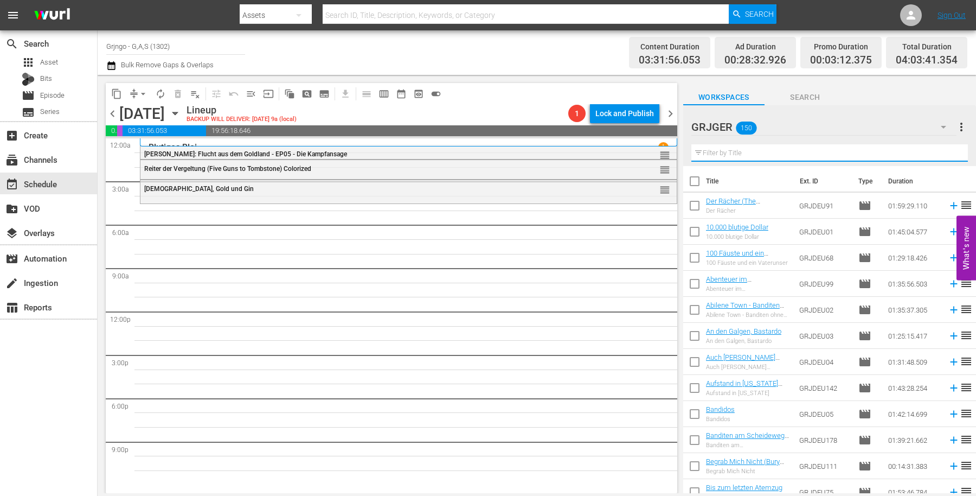
paste input "Es geht um deinen Kopf, Amigo!"
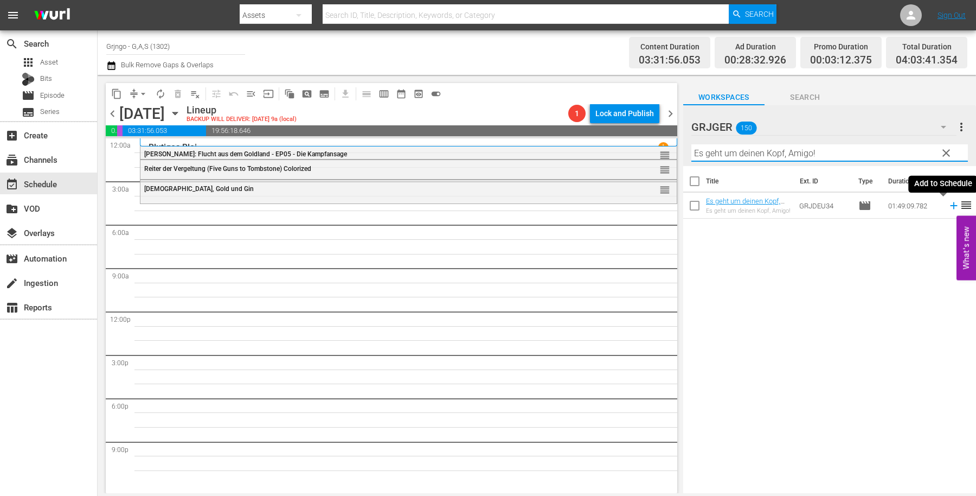
type input "Es geht um deinen Kopf, Amigo!"
click at [948, 205] on icon at bounding box center [954, 206] width 12 height 12
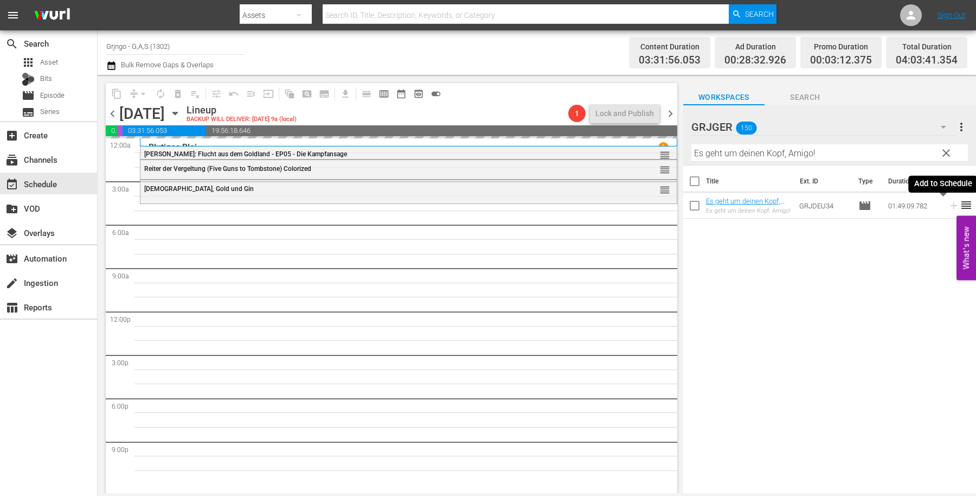
click at [948, 210] on icon at bounding box center [954, 206] width 12 height 12
click at [667, 116] on span "chevron_right" at bounding box center [671, 114] width 14 height 14
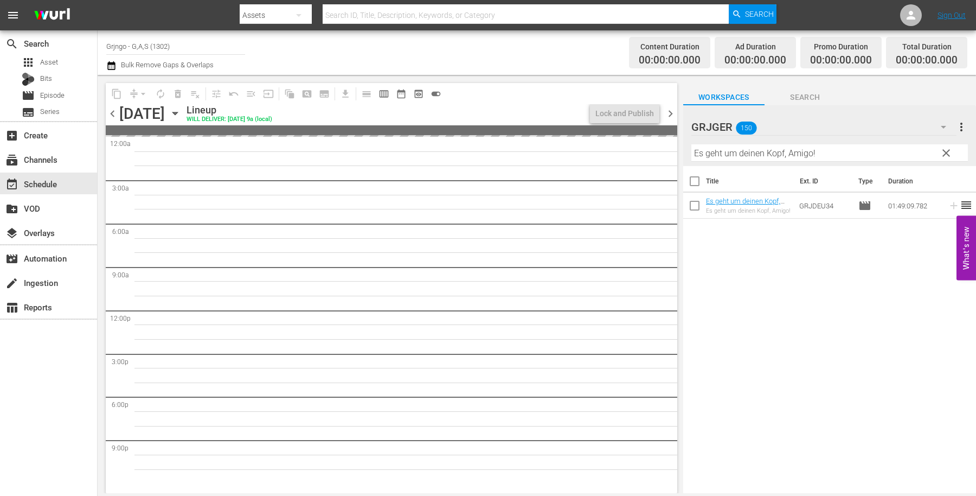
click at [113, 110] on span "chevron_left" at bounding box center [113, 114] width 14 height 14
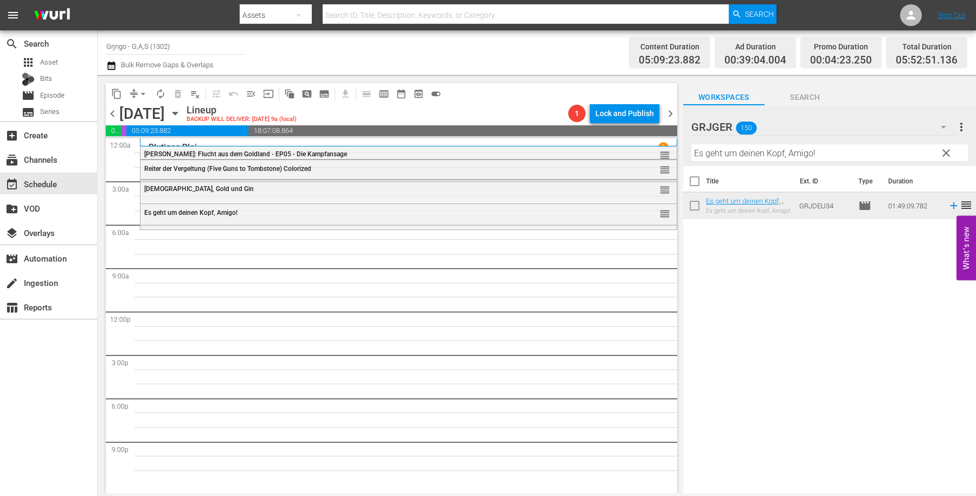
click at [946, 150] on span "clear" at bounding box center [946, 152] width 13 height 13
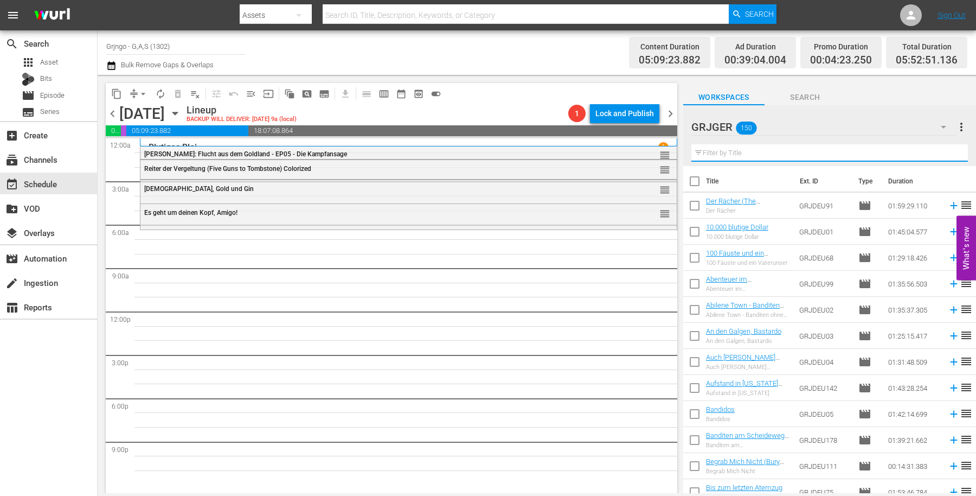
paste input "Abilene Town - Banditen ohne Maske"
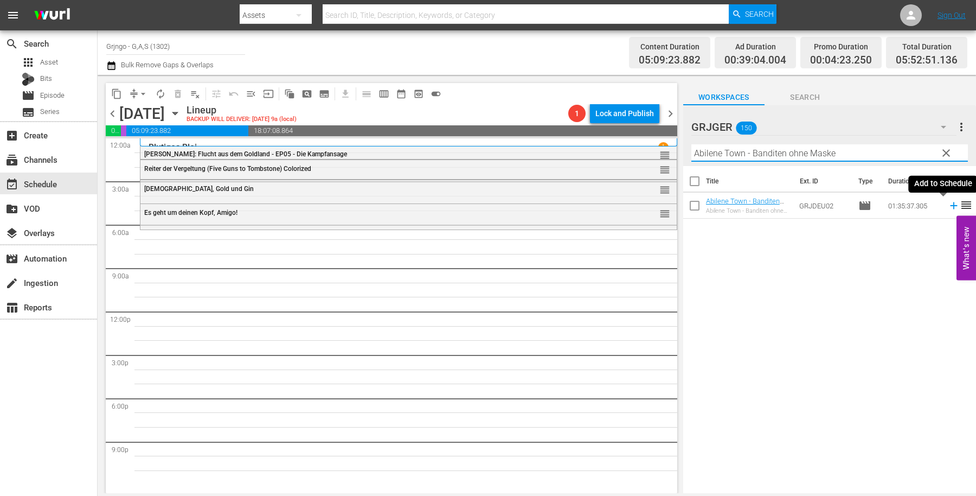
type input "Abilene Town - Banditen ohne Maske"
click at [948, 203] on icon at bounding box center [954, 206] width 12 height 12
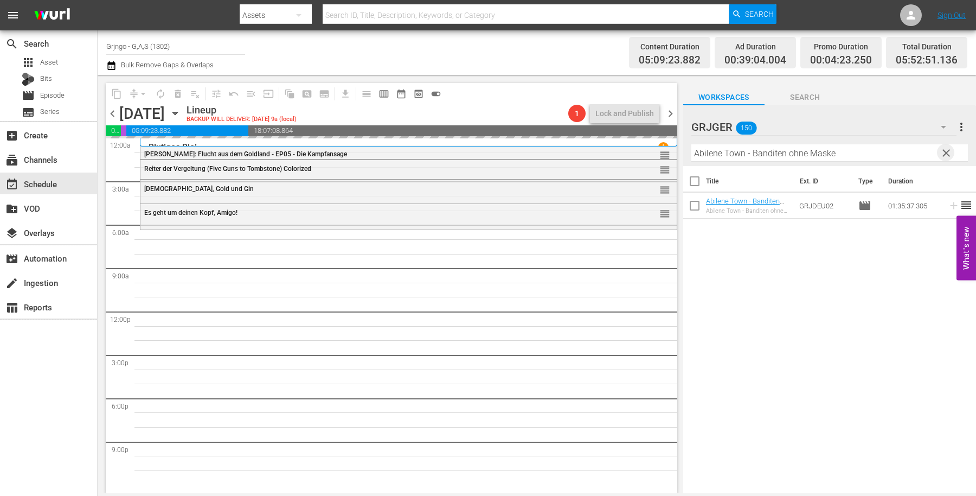
click at [943, 152] on span "clear" at bounding box center [946, 152] width 13 height 13
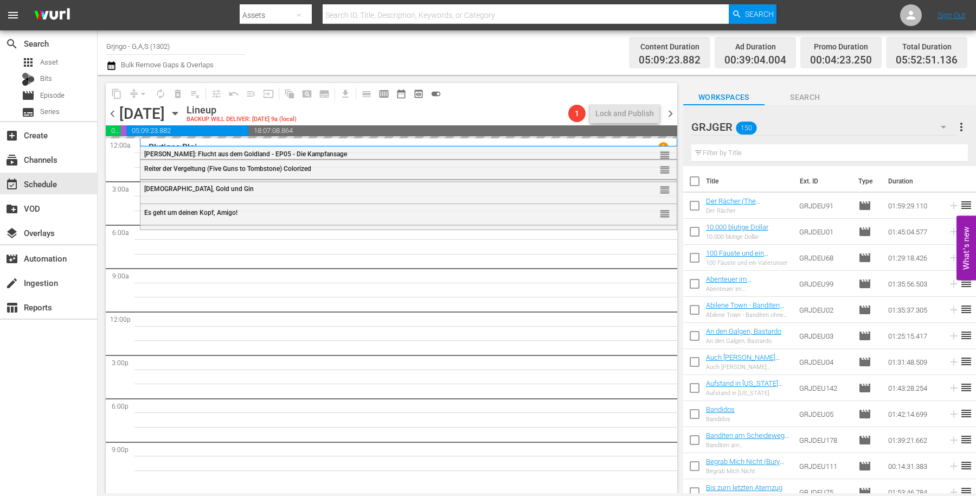
click at [749, 150] on input "text" at bounding box center [830, 152] width 277 height 17
paste input "The Warrant"
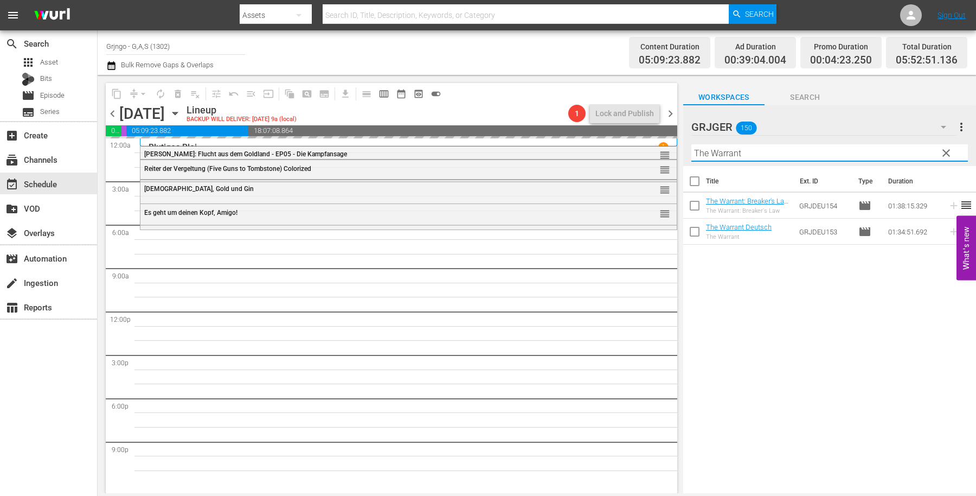
type input "The Warrant"
click at [854, 297] on div "Title Ext. ID Type Duration The Warrant: Breaker's Law Deutsch The Warrant: Bre…" at bounding box center [830, 330] width 293 height 329
click at [672, 110] on span "chevron_right" at bounding box center [671, 114] width 14 height 14
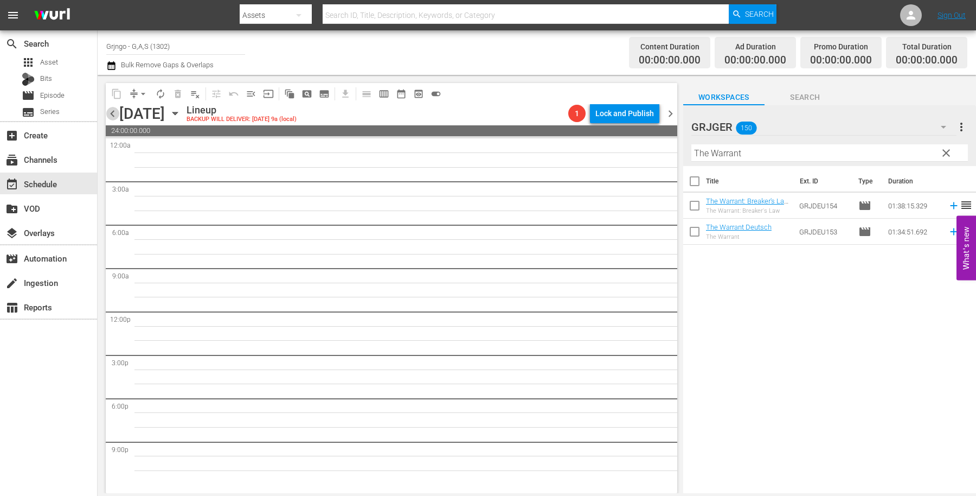
click at [109, 113] on span "chevron_left" at bounding box center [113, 114] width 14 height 14
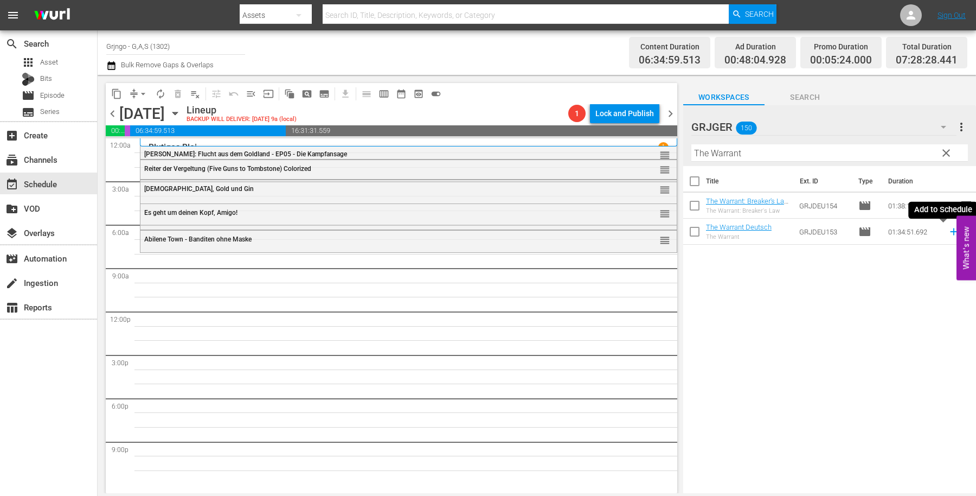
click at [948, 231] on icon at bounding box center [954, 232] width 12 height 12
